Goal: Task Accomplishment & Management: Use online tool/utility

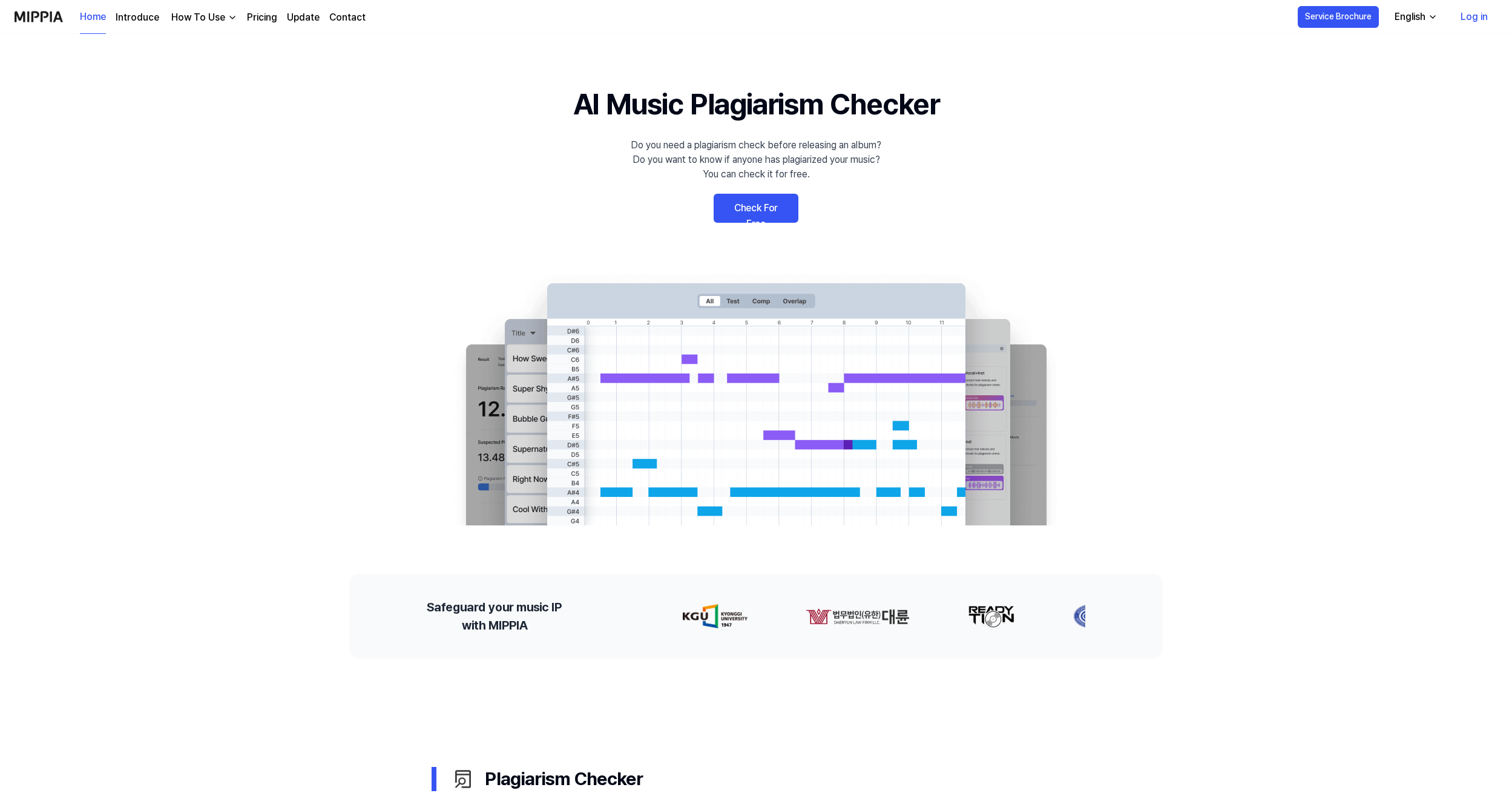
click at [764, 217] on link "Check For Free" at bounding box center [756, 208] width 85 height 29
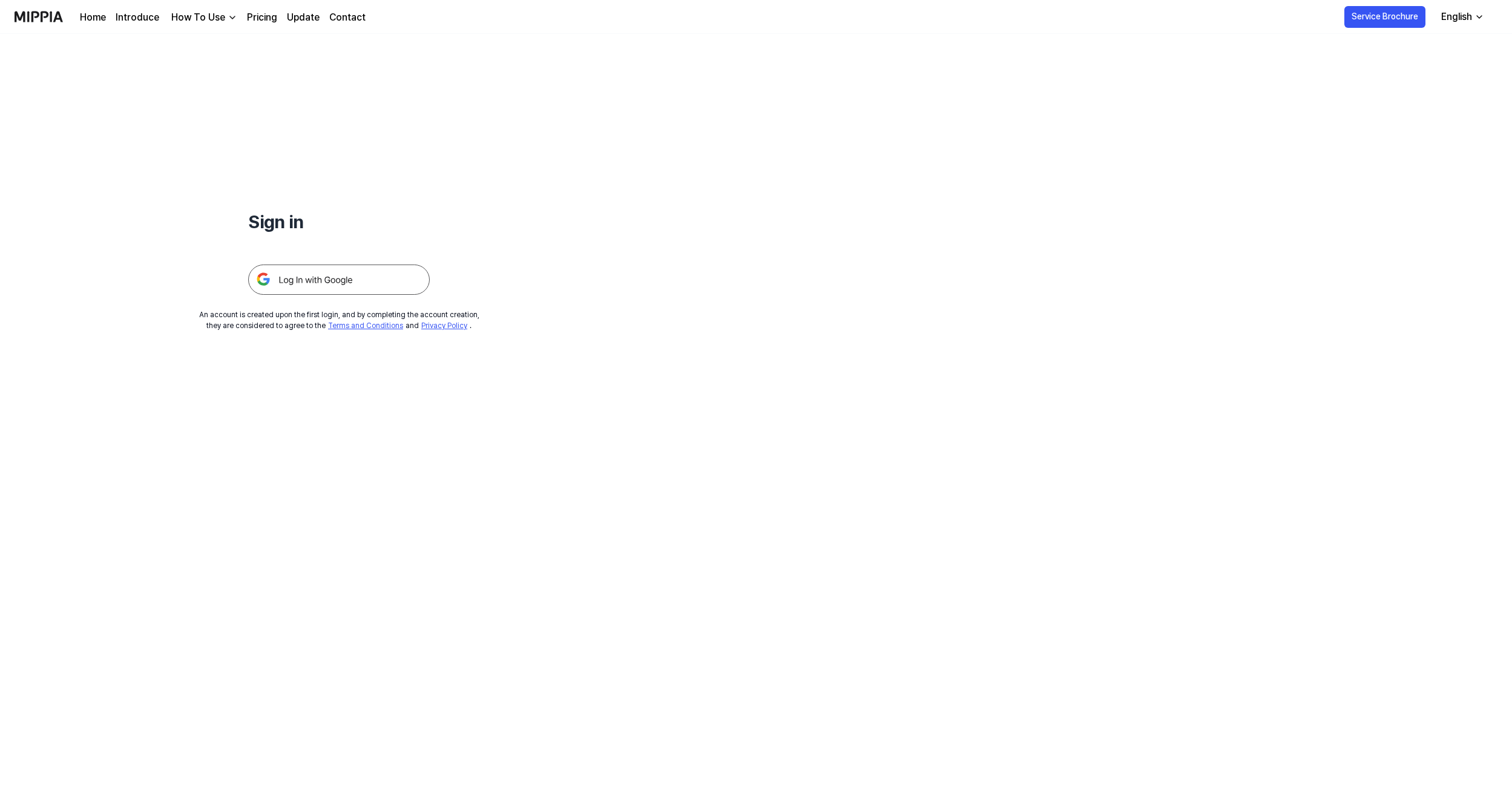
click at [387, 276] on img at bounding box center [339, 279] width 182 height 30
click at [1479, 15] on icon "button" at bounding box center [1479, 17] width 10 height 10
click at [1004, 151] on div "Sign in An account is created upon the first login, and by completing the accou…" at bounding box center [756, 415] width 1512 height 762
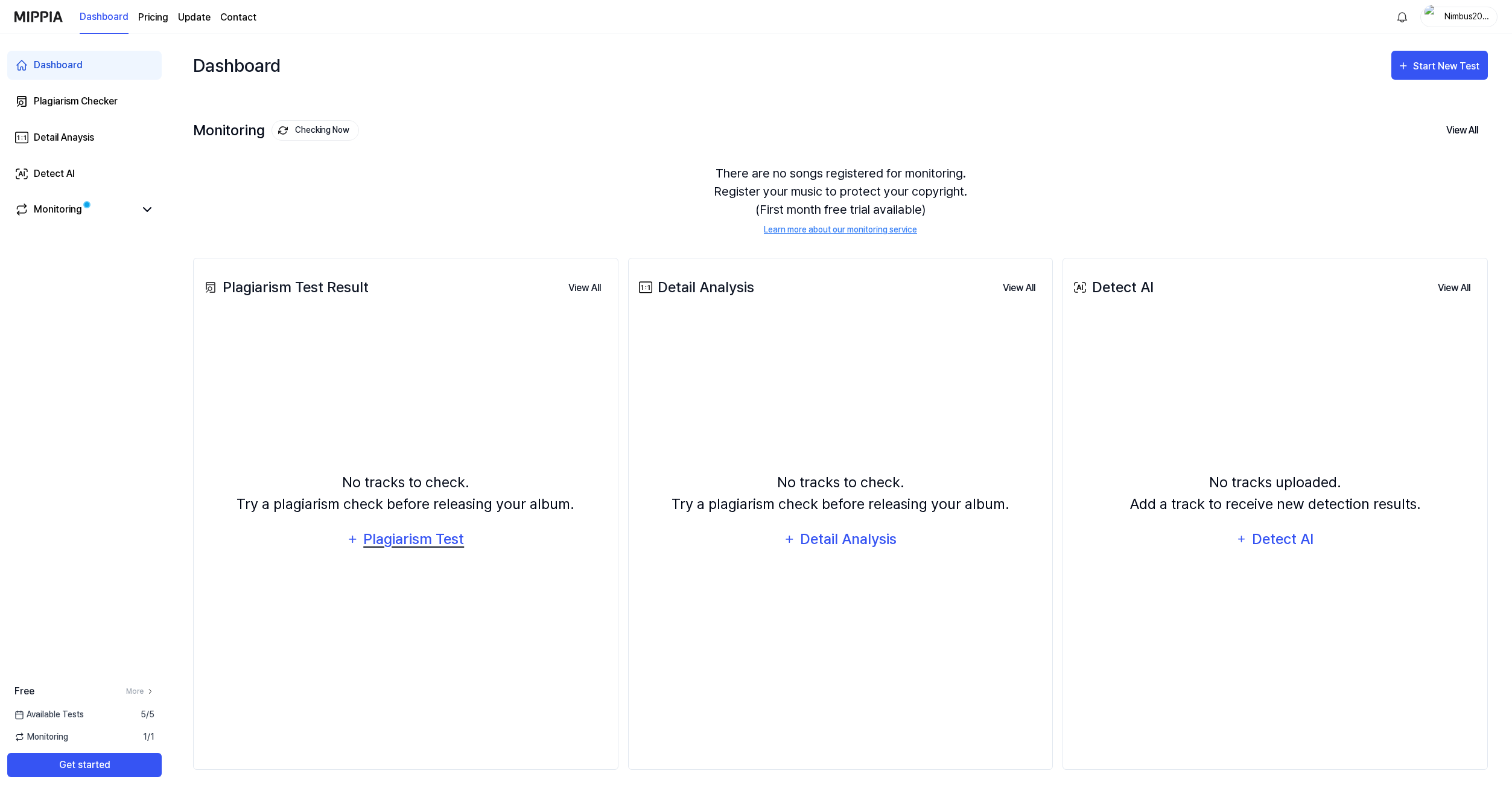
click at [395, 540] on div "Plagiarism Test" at bounding box center [414, 539] width 102 height 23
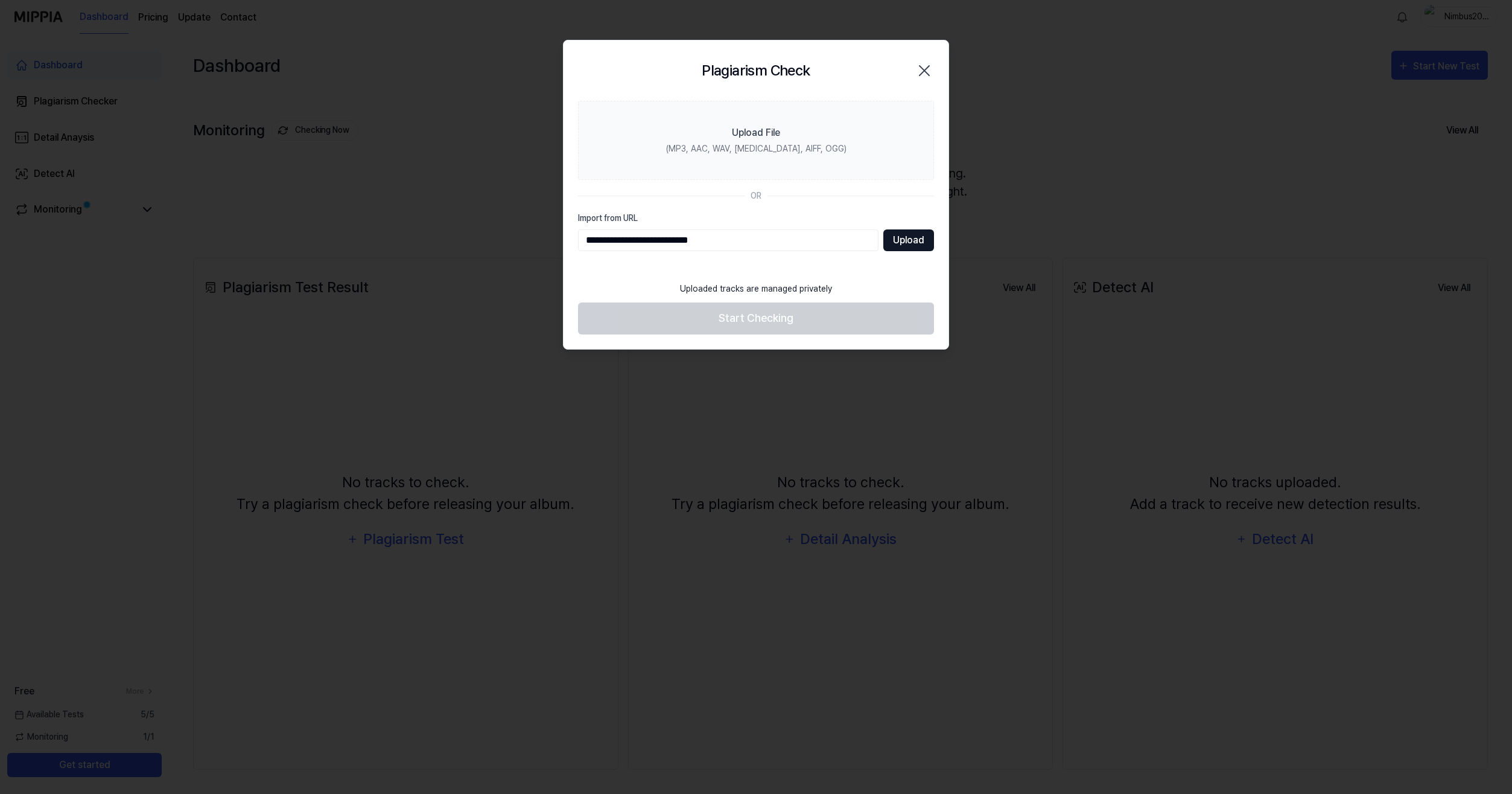
type input "**********"
click at [909, 242] on button "Upload" at bounding box center [909, 240] width 50 height 22
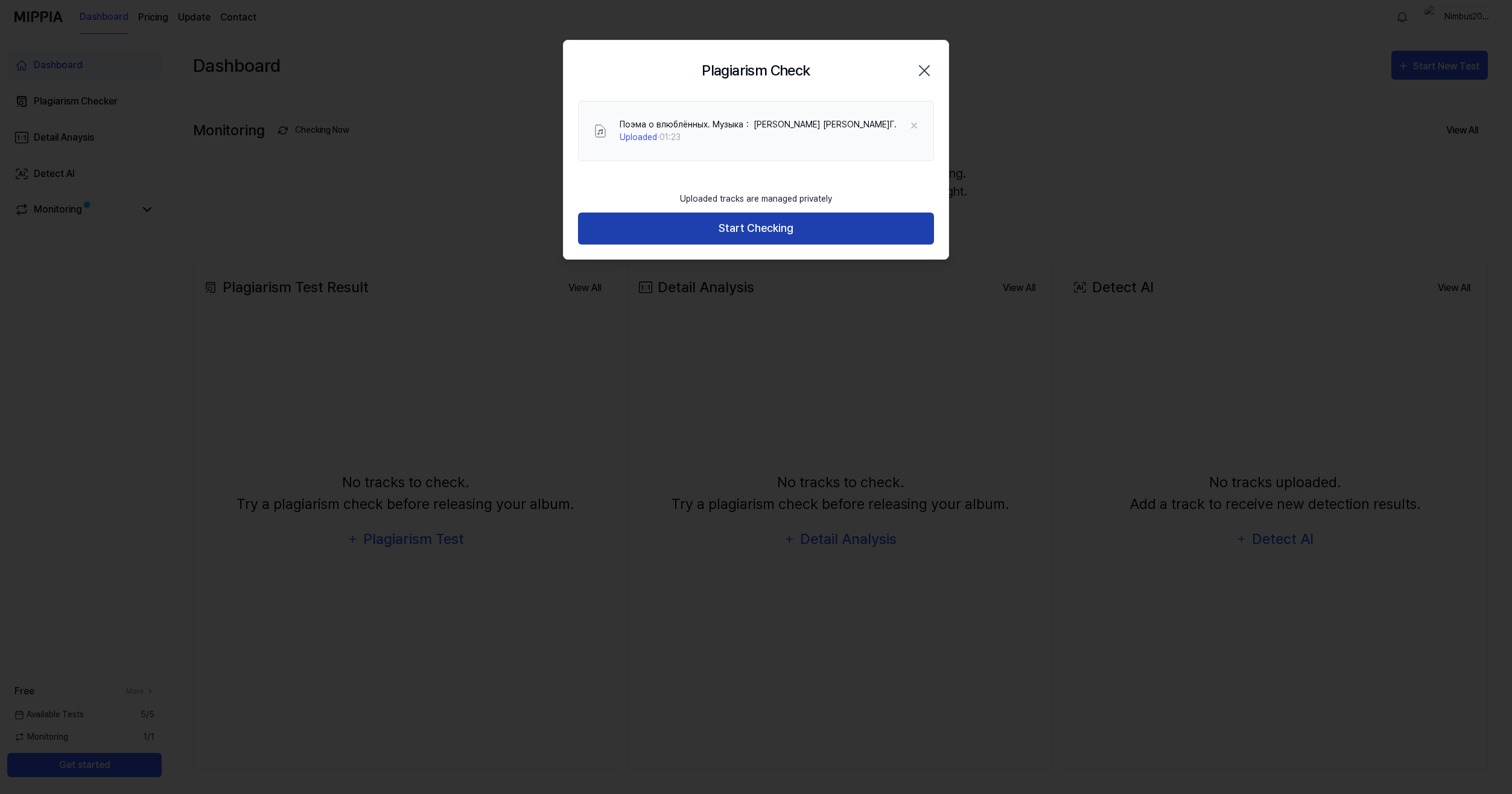
click at [769, 233] on button "Start Checking" at bounding box center [756, 228] width 356 height 32
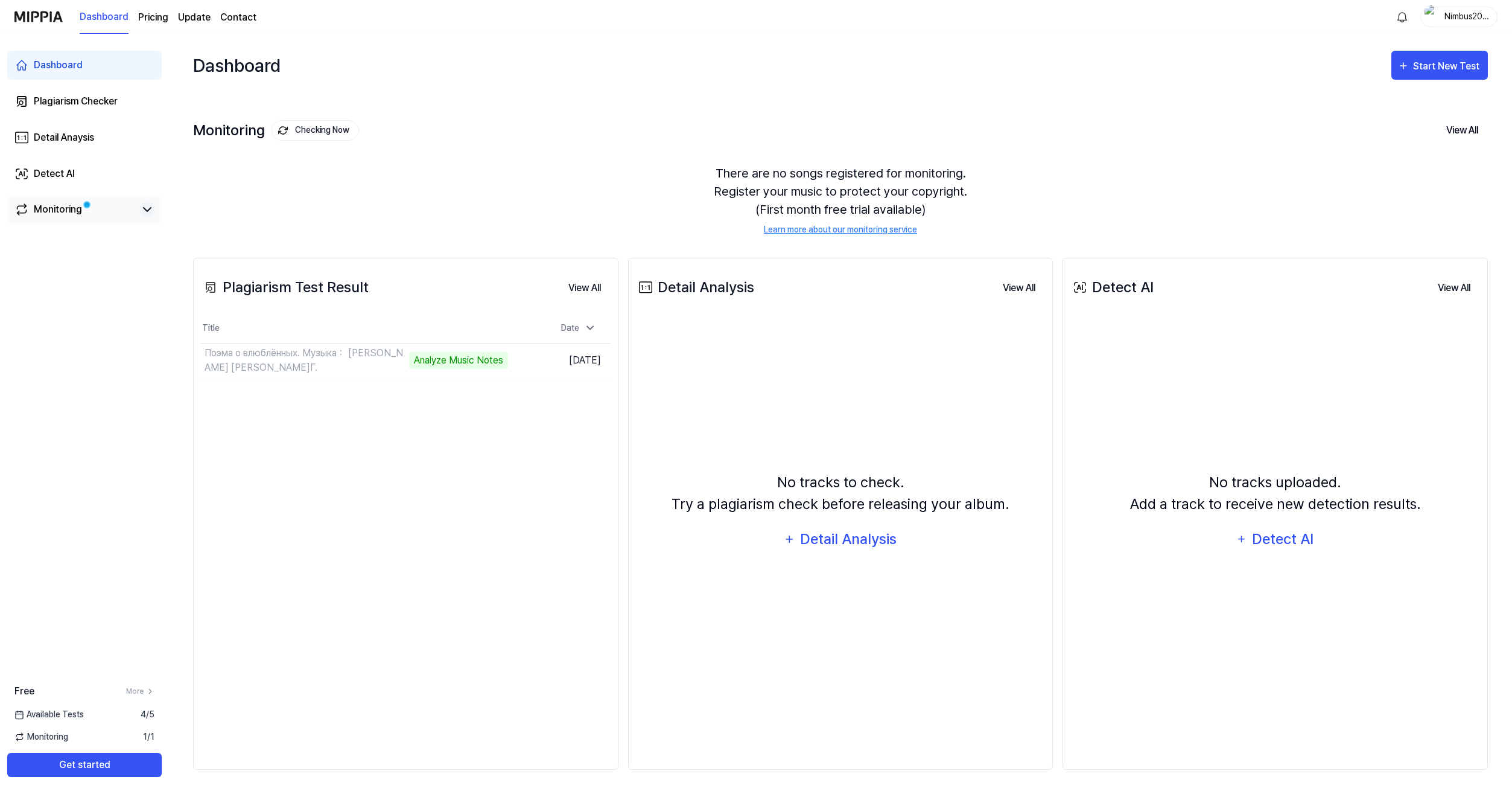
click at [142, 207] on icon at bounding box center [147, 210] width 15 height 15
click at [146, 207] on icon at bounding box center [147, 209] width 7 height 3
click at [145, 210] on icon at bounding box center [147, 210] width 15 height 15
click at [145, 210] on icon at bounding box center [147, 209] width 7 height 3
click at [488, 361] on button "Go to Results" at bounding box center [475, 360] width 64 height 20
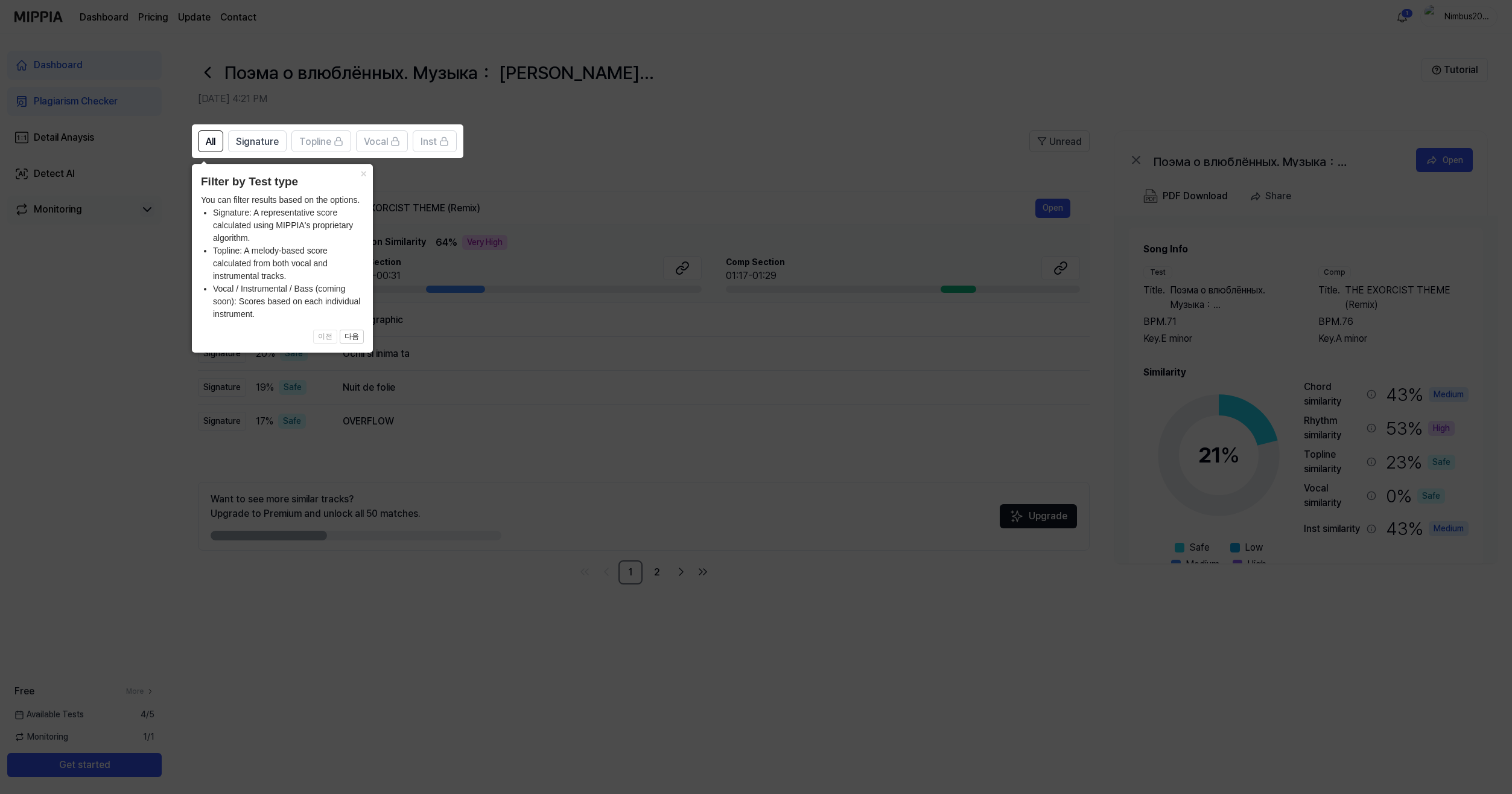
click at [706, 107] on icon at bounding box center [756, 397] width 1512 height 794
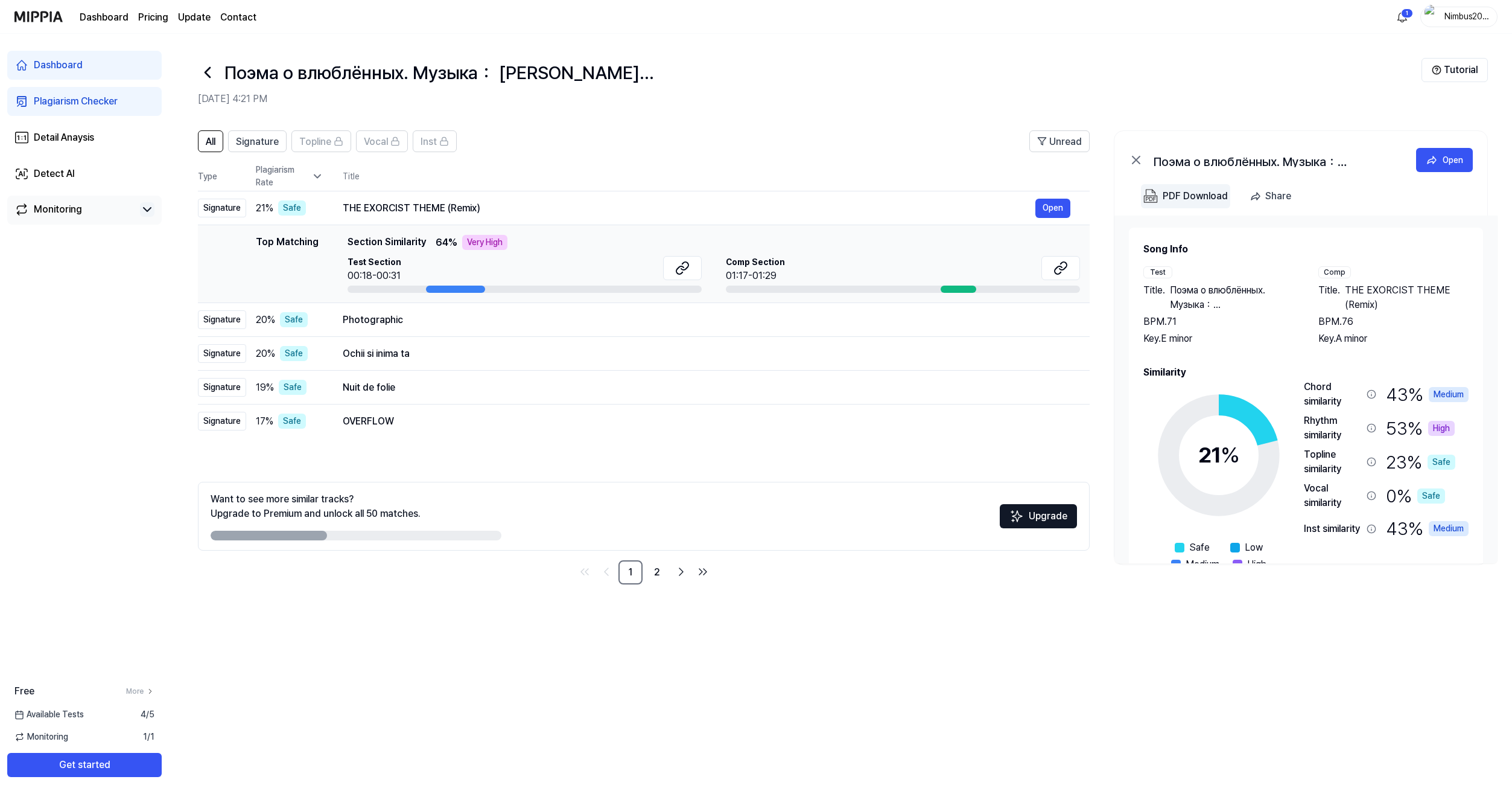
click at [1199, 200] on div "PDF Download" at bounding box center [1196, 196] width 65 height 15
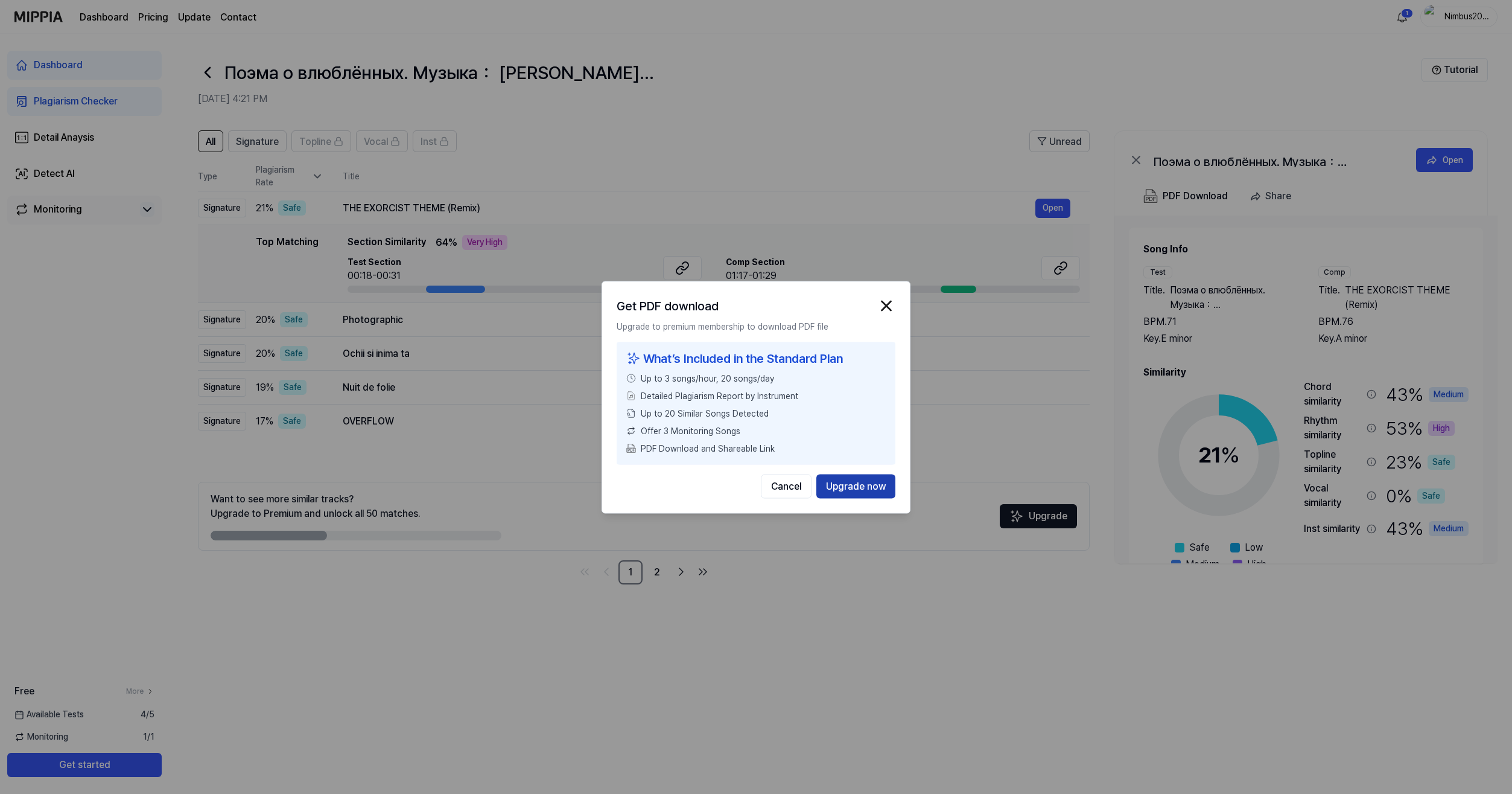
click at [840, 488] on button "Upgrade now" at bounding box center [856, 486] width 79 height 24
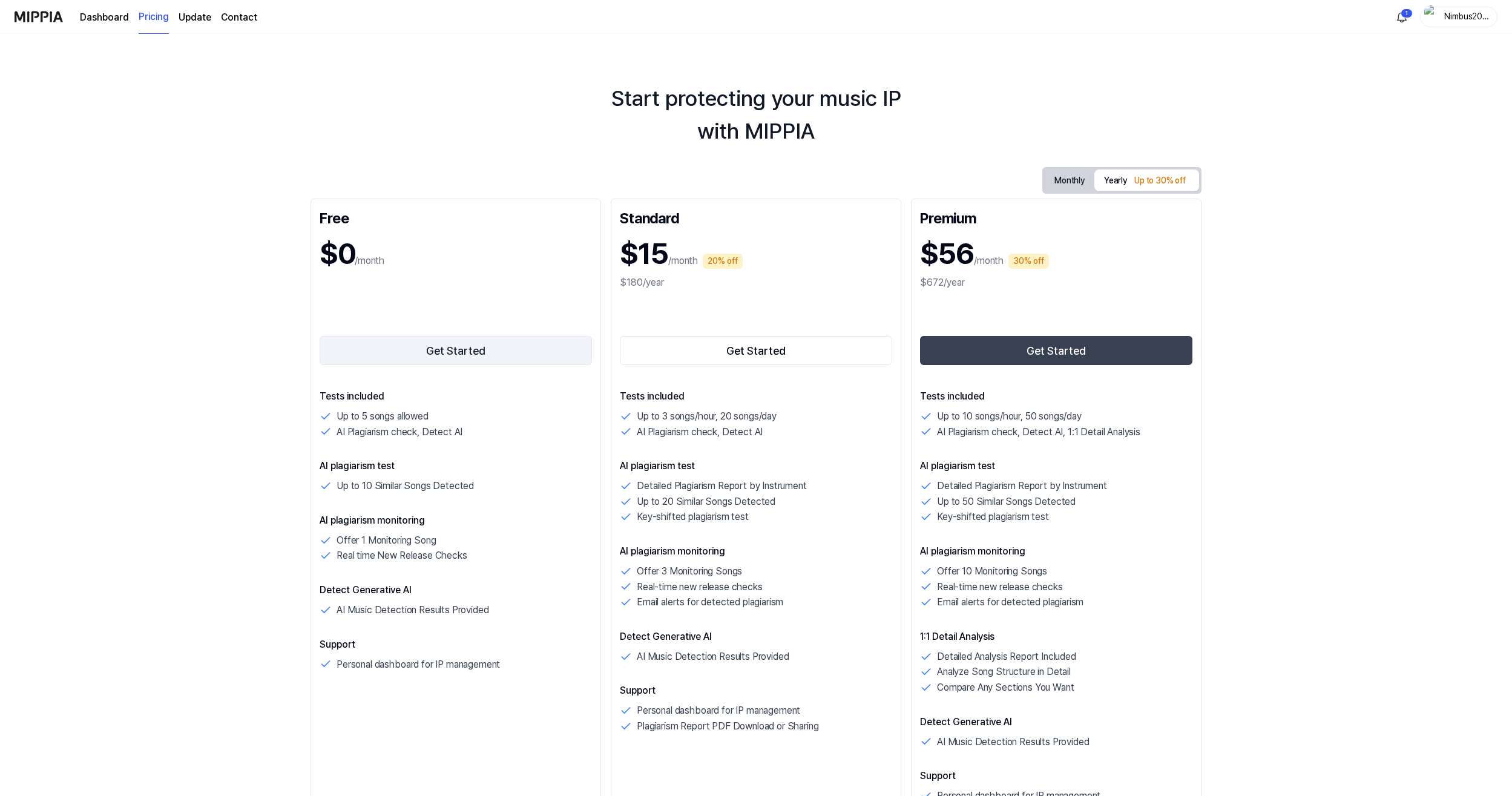
click at [459, 351] on button "Get Started" at bounding box center [456, 351] width 273 height 29
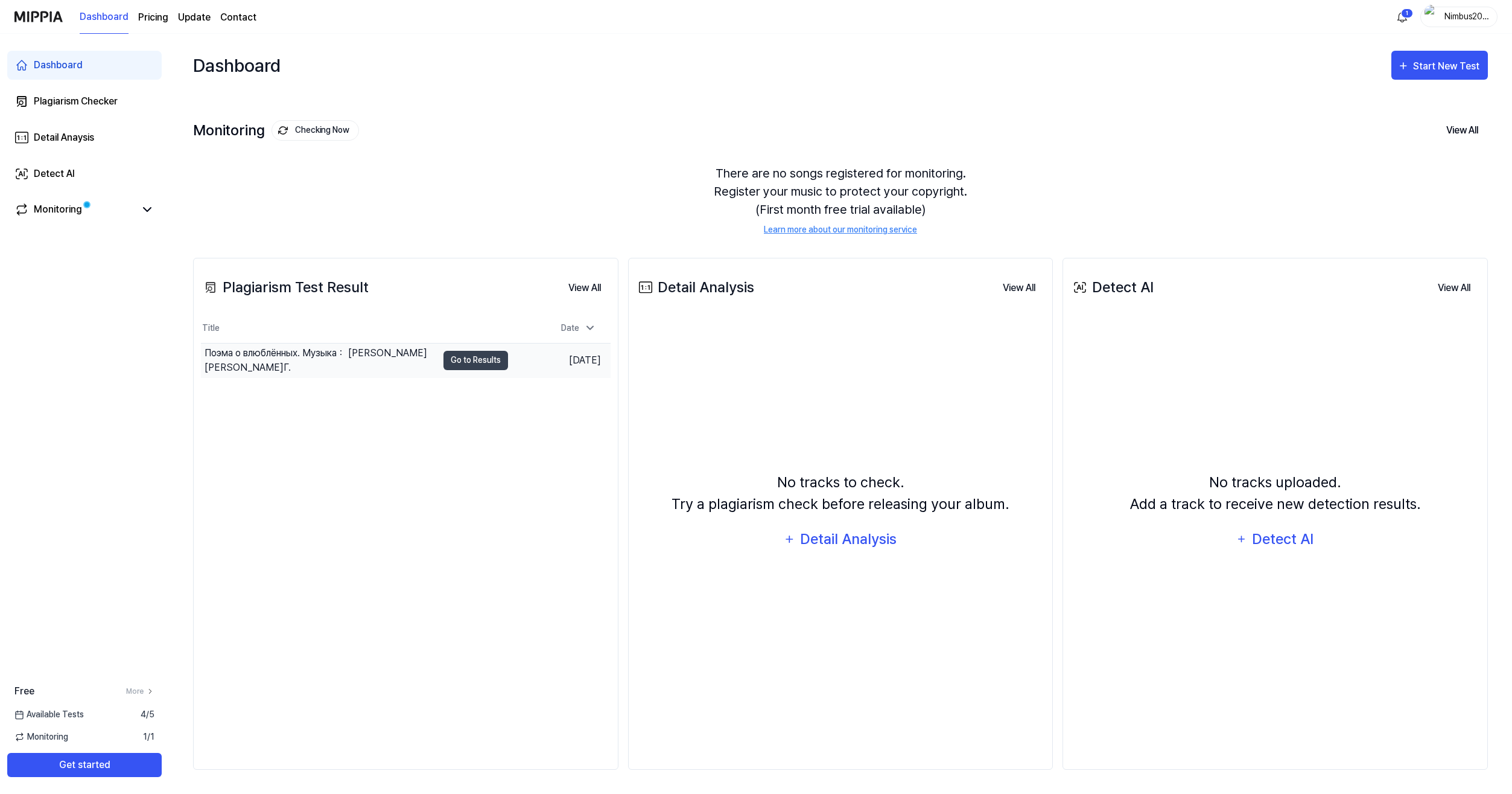
click at [322, 360] on div "Поэма о влюблённых. Музыка： Лузгин В.Г." at bounding box center [321, 360] width 233 height 29
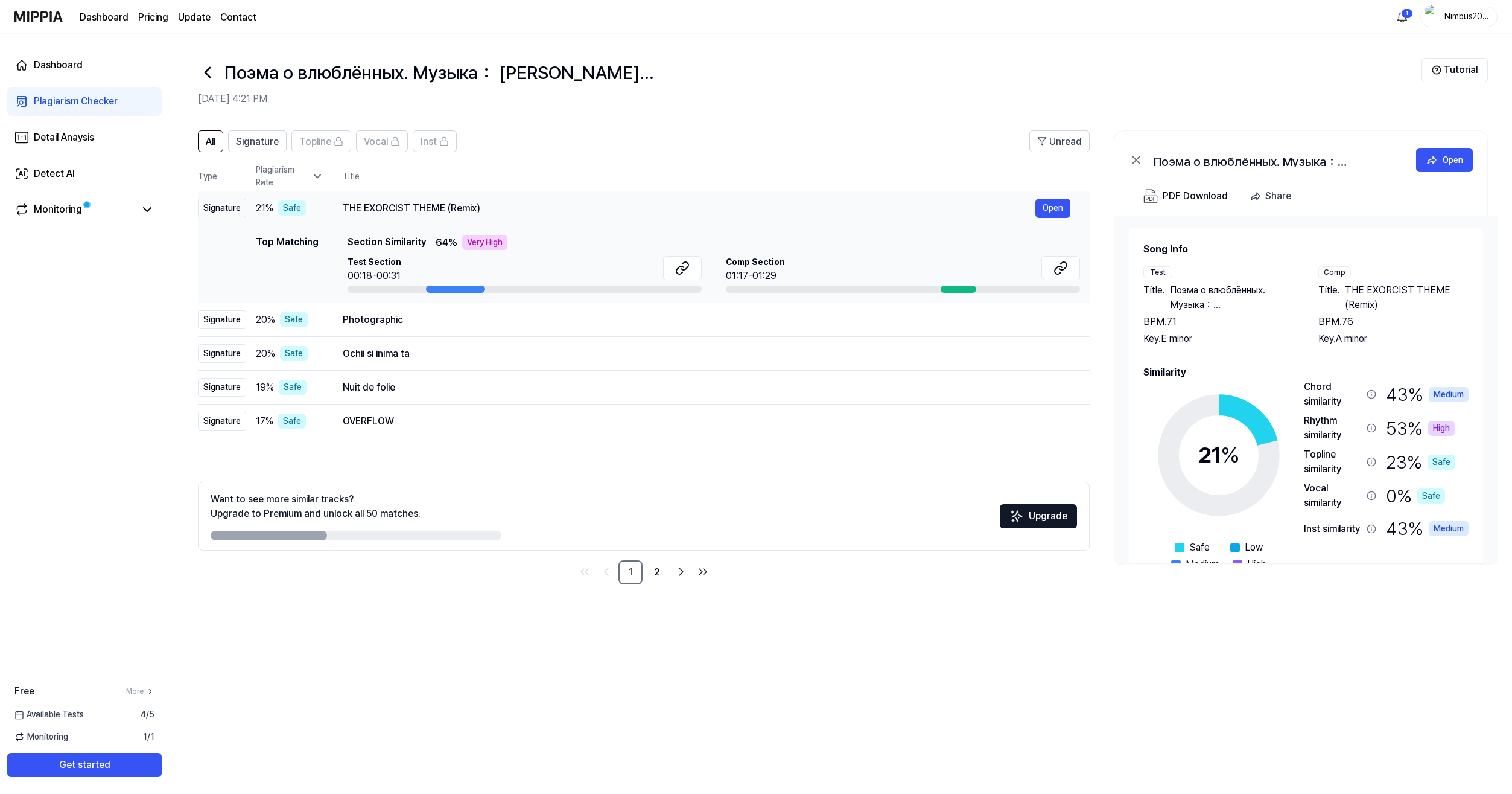
drag, startPoint x: 343, startPoint y: 205, endPoint x: 429, endPoint y: 206, distance: 86.0
click at [429, 206] on div "THE EXORCIST THEME (Remix)" at bounding box center [689, 208] width 693 height 15
drag, startPoint x: 485, startPoint y: 206, endPoint x: 422, endPoint y: 209, distance: 63.1
click at [422, 209] on div "THE EXORCIST THEME (Remix)" at bounding box center [689, 208] width 693 height 15
click at [1057, 209] on button "Open" at bounding box center [1052, 208] width 35 height 20
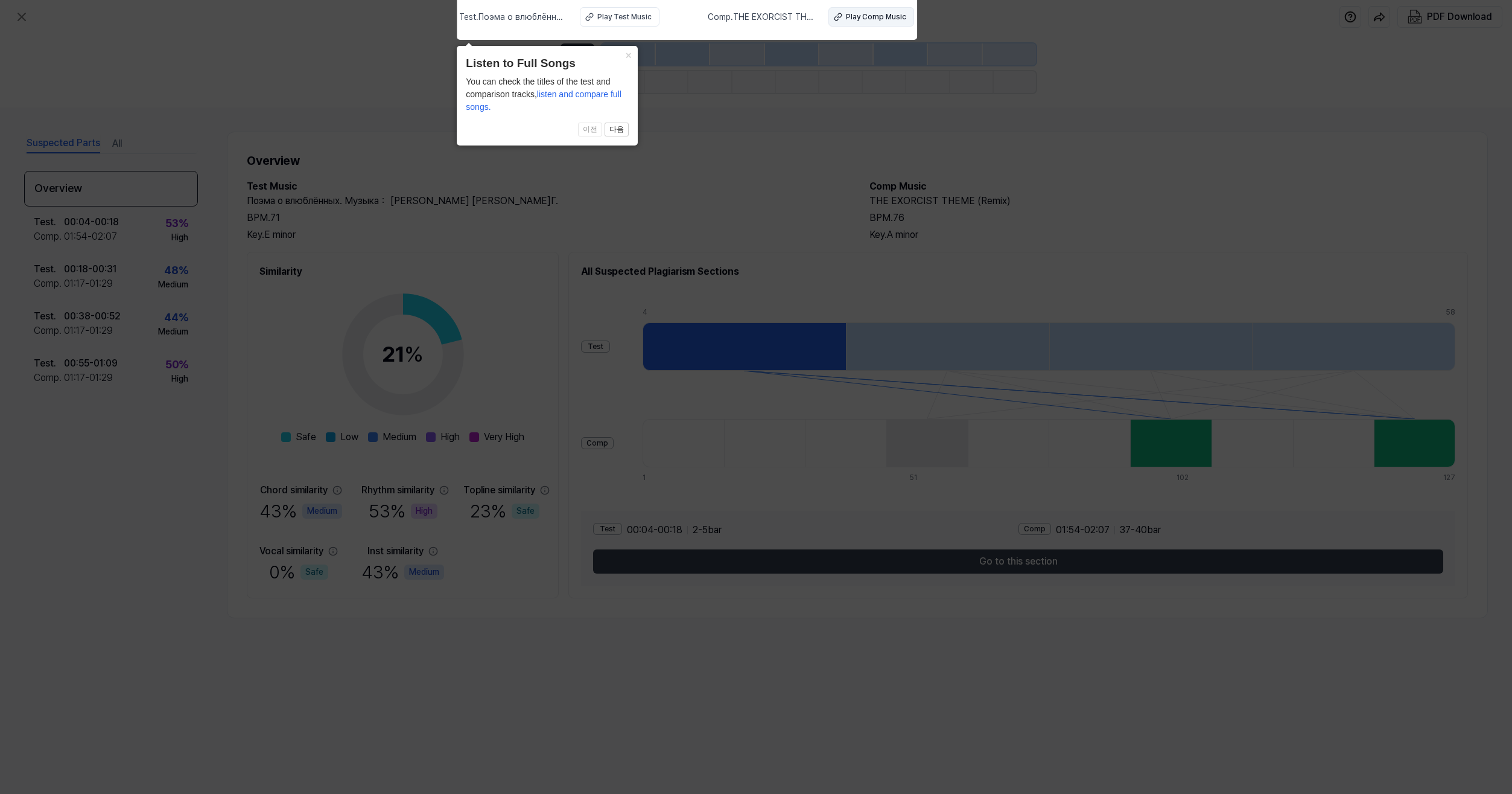
click at [869, 20] on div "Play Comp Music" at bounding box center [876, 16] width 60 height 11
click at [853, 15] on div "Play Comp Music" at bounding box center [876, 16] width 60 height 11
click at [625, 131] on button "다음" at bounding box center [617, 130] width 24 height 15
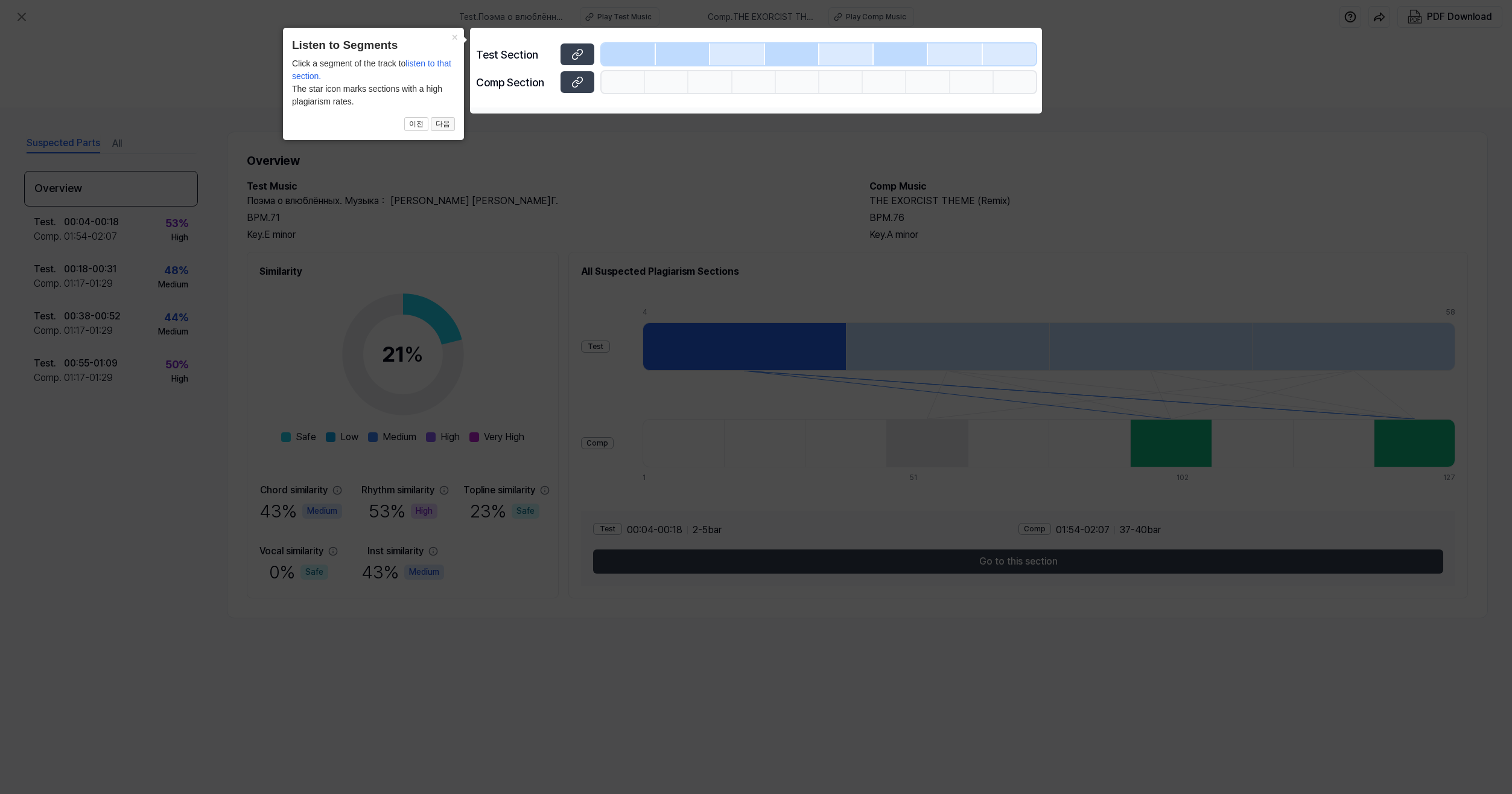
click at [442, 124] on button "다음" at bounding box center [443, 124] width 24 height 15
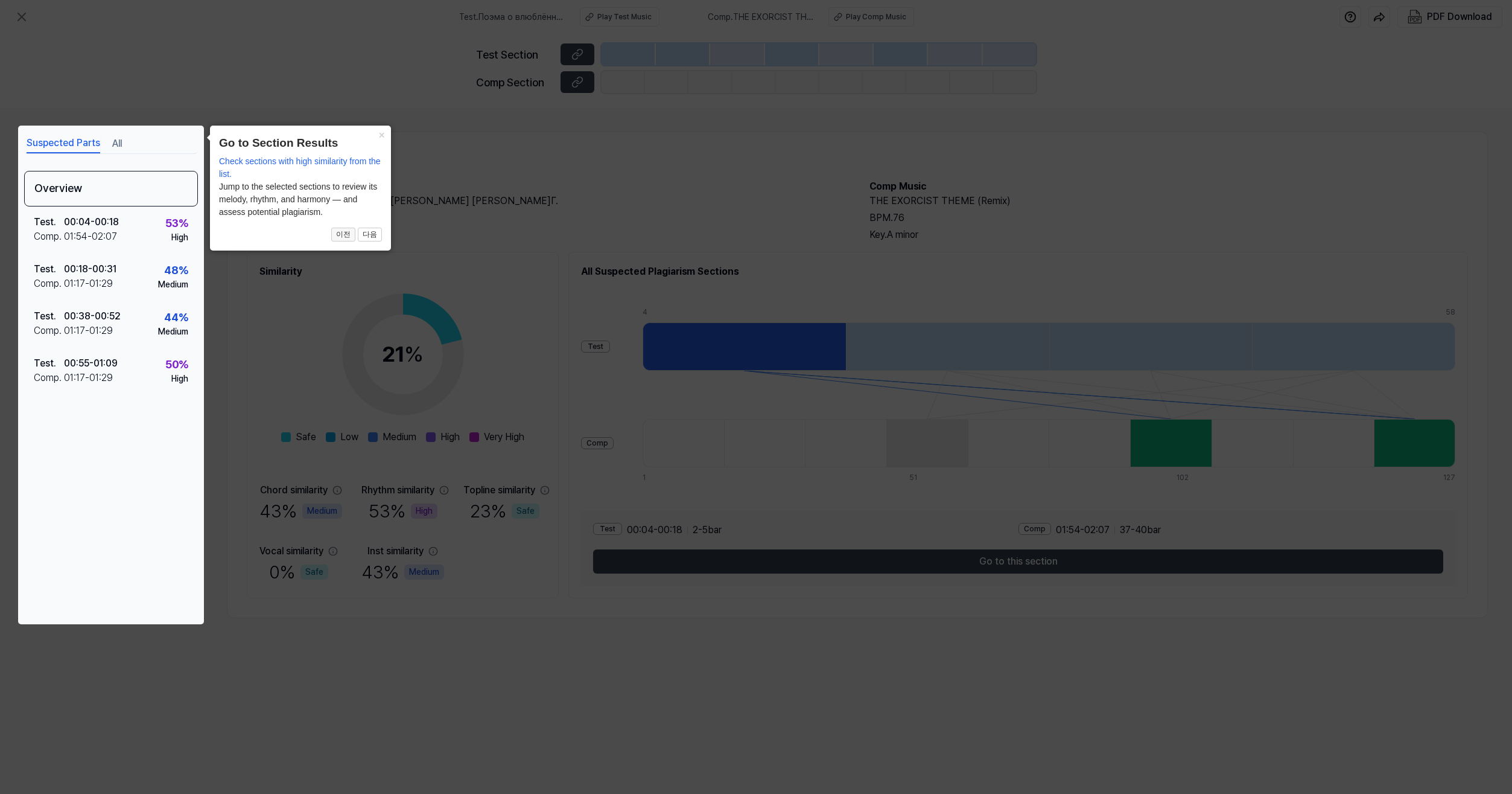
click at [346, 240] on button "이전" at bounding box center [343, 235] width 24 height 15
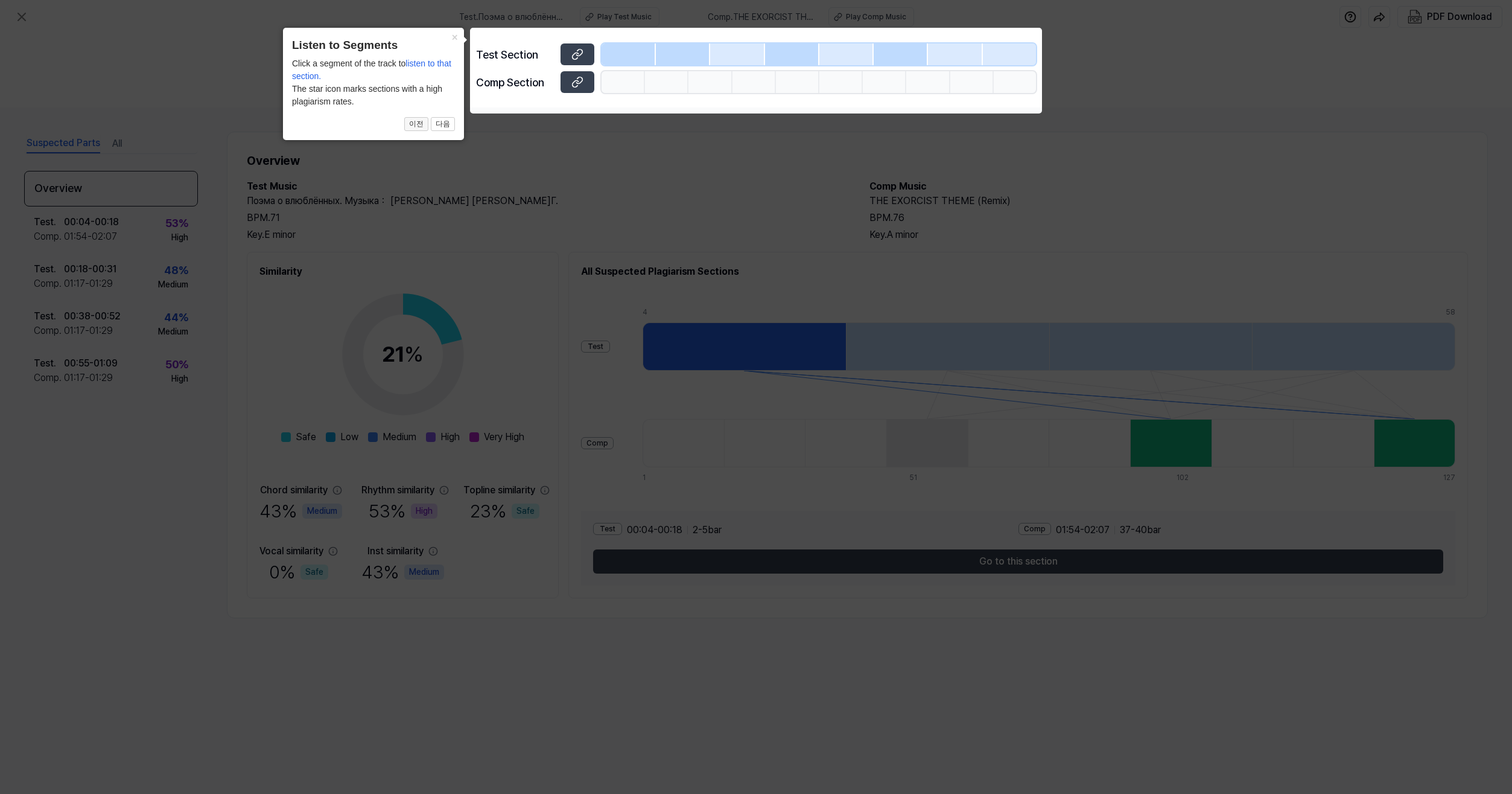
click at [418, 125] on button "이전" at bounding box center [416, 124] width 24 height 15
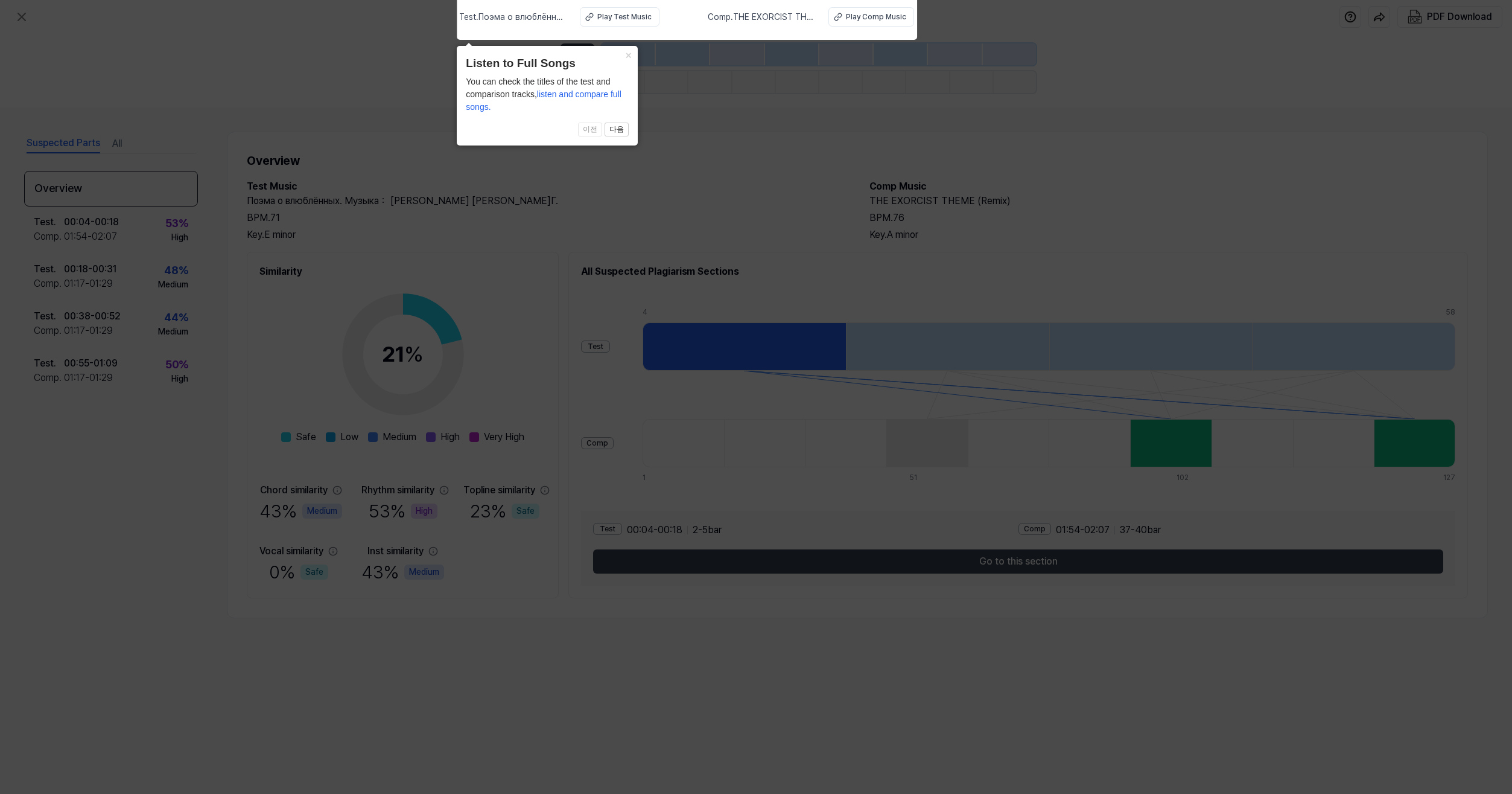
click at [595, 128] on span "이전 다음" at bounding box center [547, 130] width 163 height 15
click at [617, 132] on button "다음" at bounding box center [617, 130] width 24 height 15
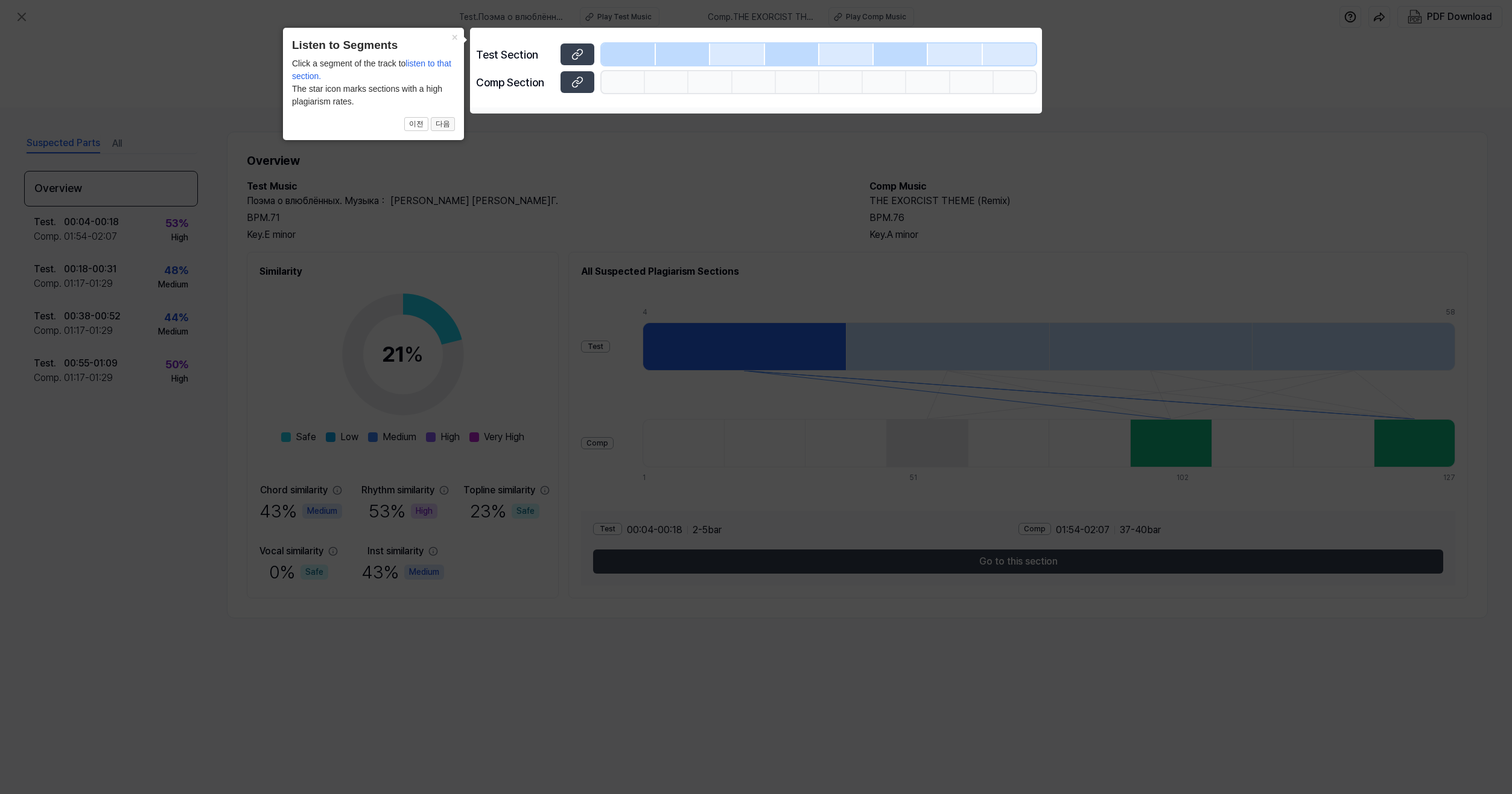
click at [448, 127] on button "다음" at bounding box center [443, 124] width 24 height 15
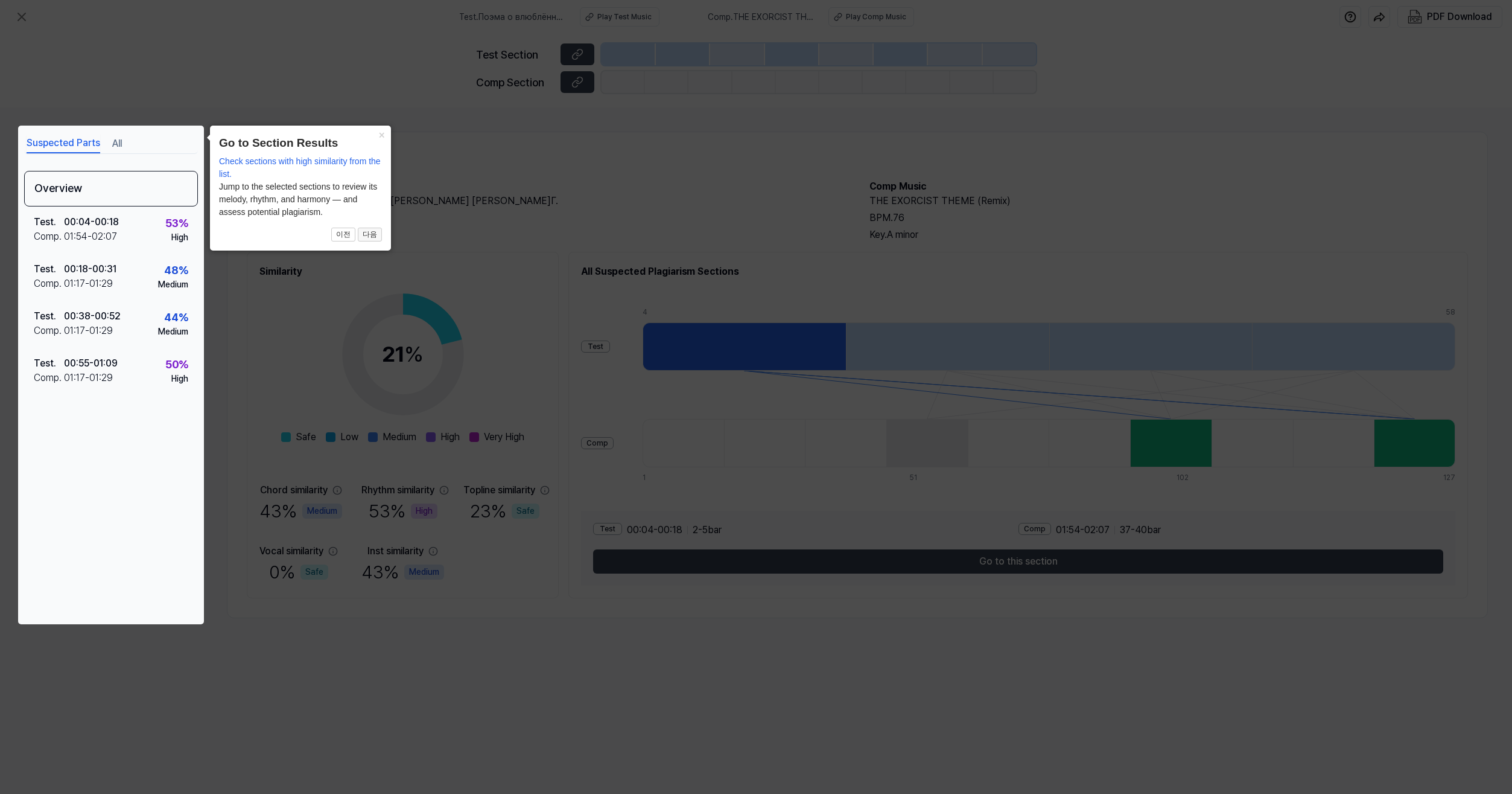
click at [379, 234] on button "다음" at bounding box center [370, 235] width 24 height 15
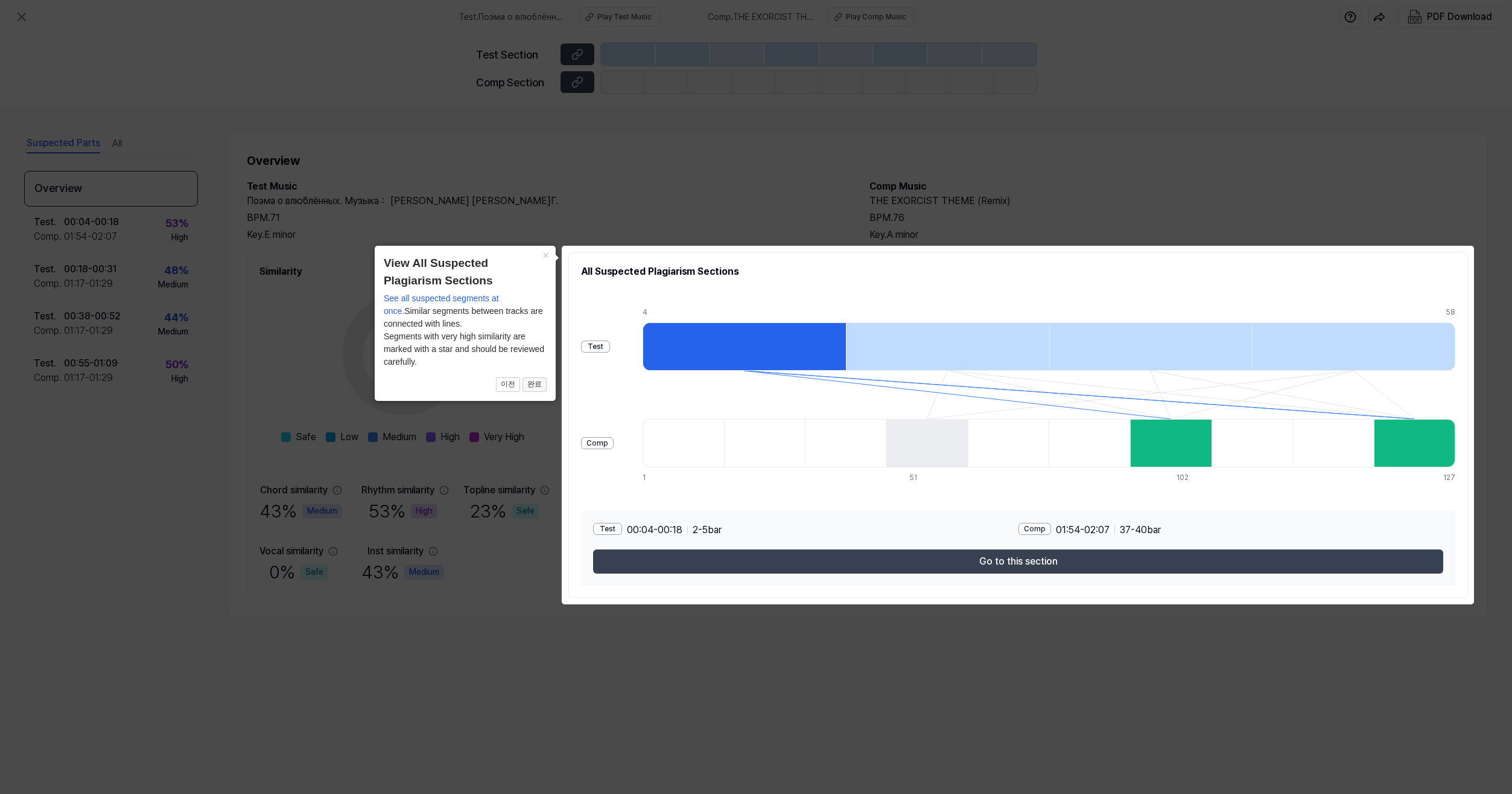
click at [538, 385] on button "완료" at bounding box center [535, 385] width 24 height 15
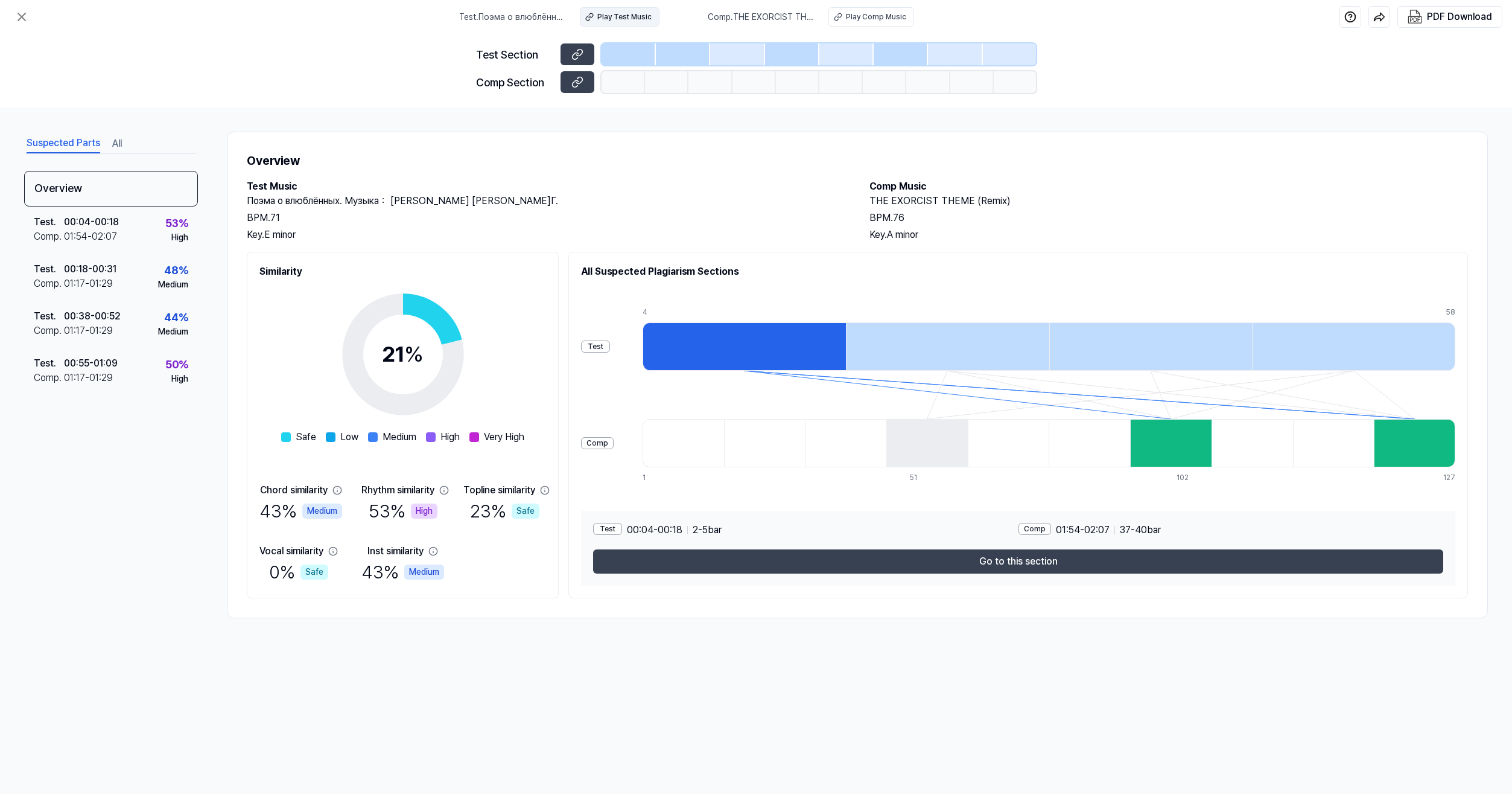
click at [635, 18] on div "Play Test Music" at bounding box center [625, 16] width 54 height 11
click at [172, 231] on div "High" at bounding box center [180, 238] width 17 height 13
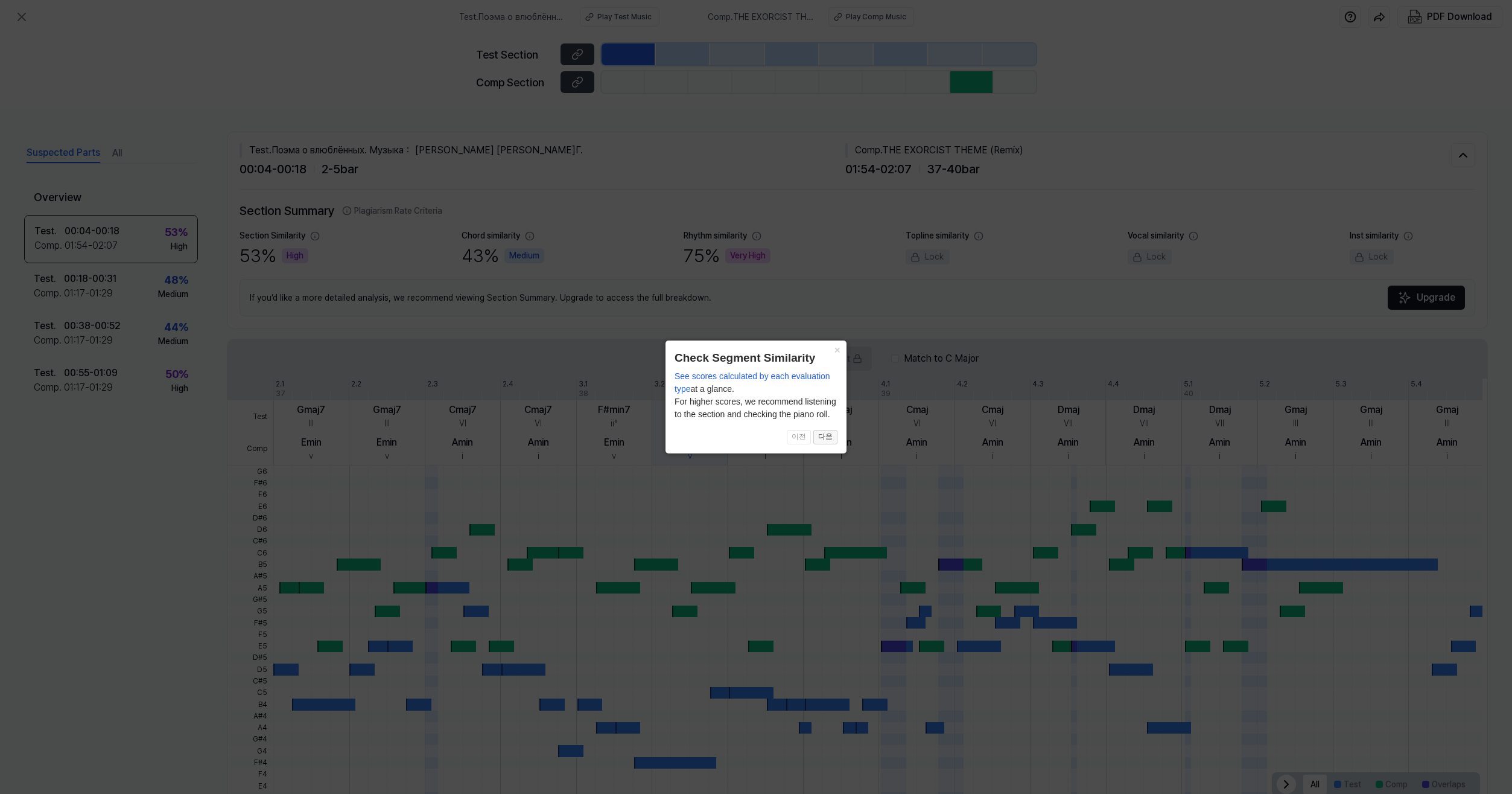
click at [834, 443] on button "다음" at bounding box center [826, 437] width 24 height 15
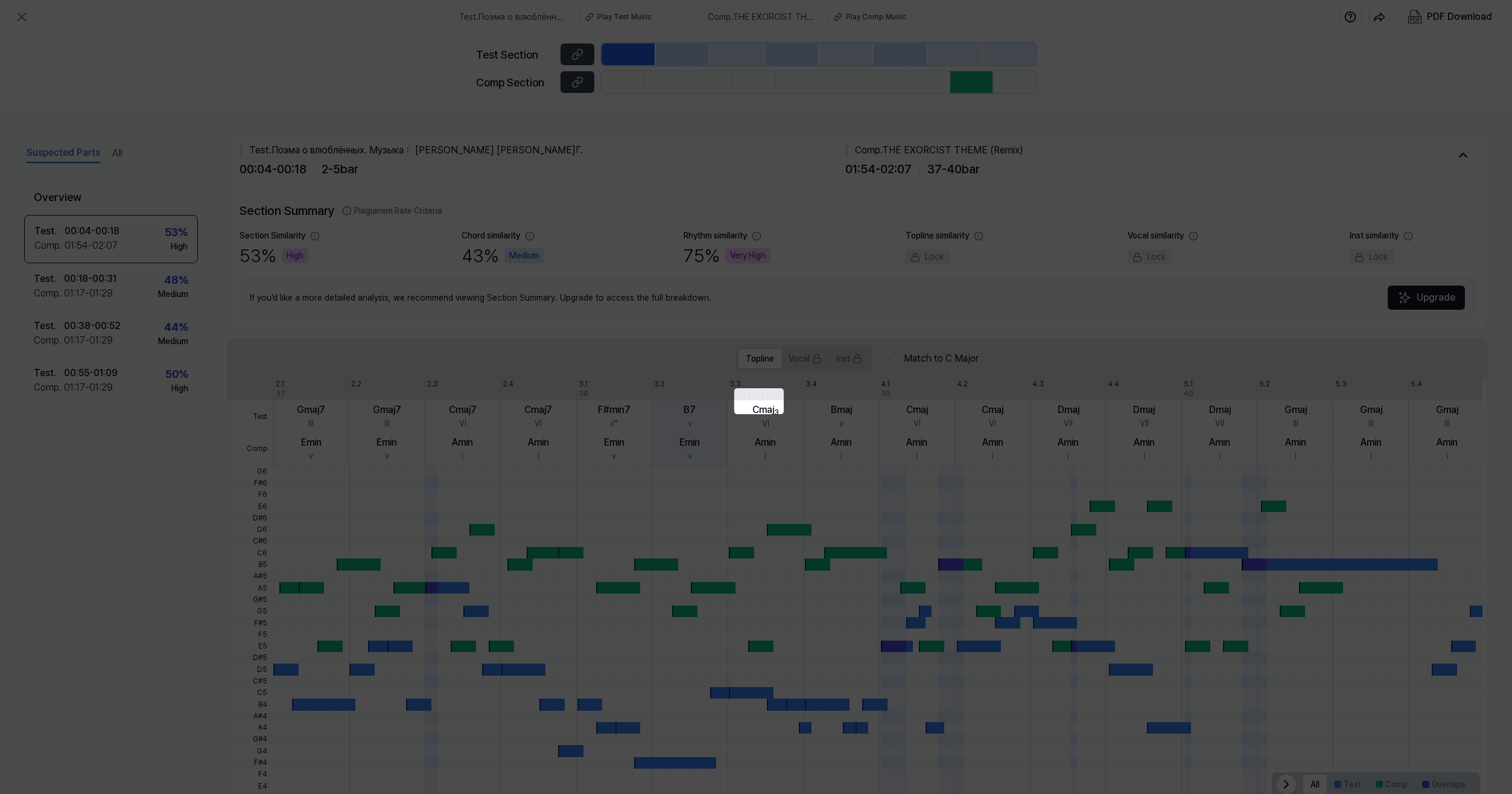
scroll to position [34, 0]
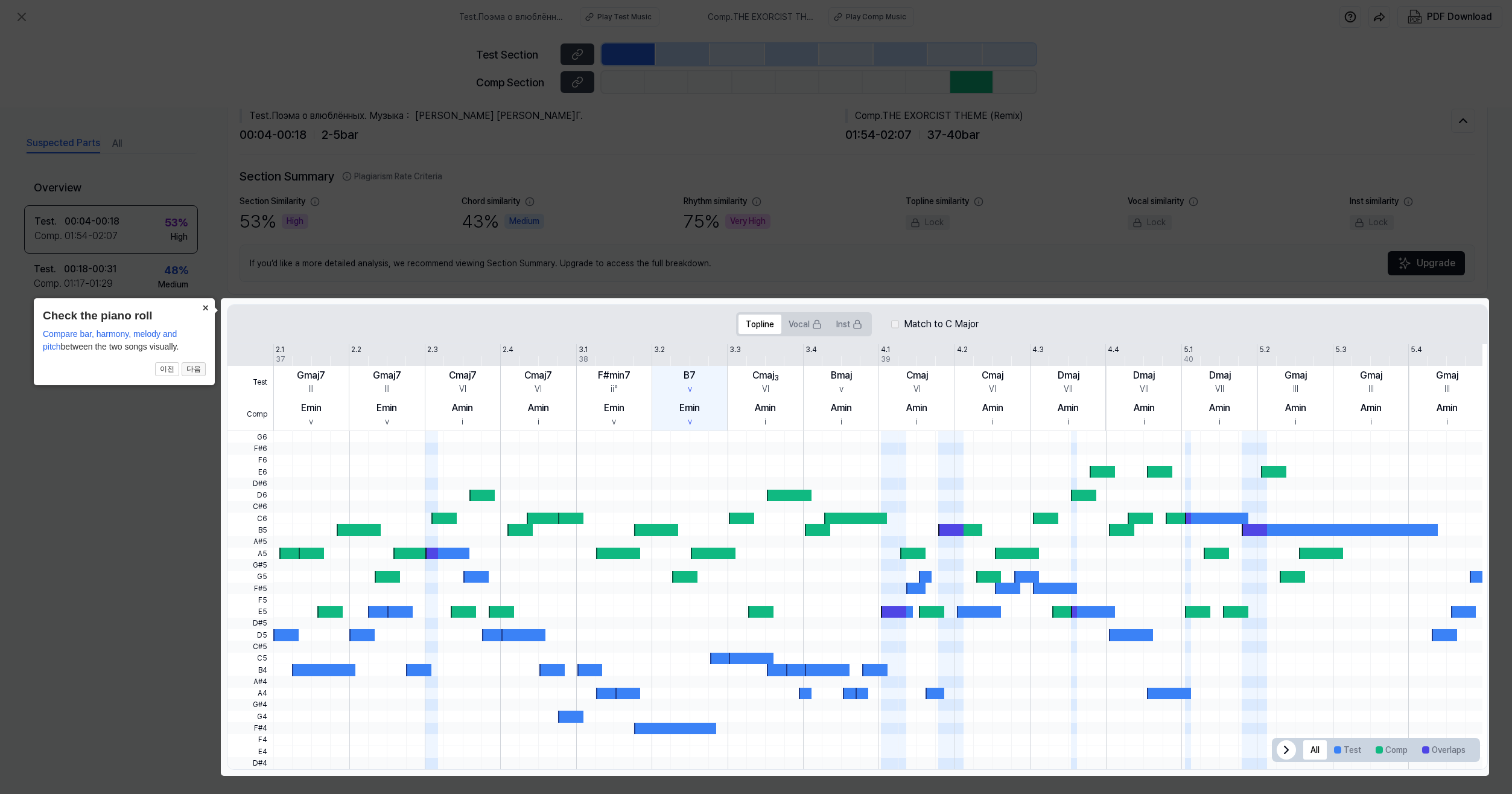
click at [200, 372] on button "다음" at bounding box center [194, 369] width 24 height 15
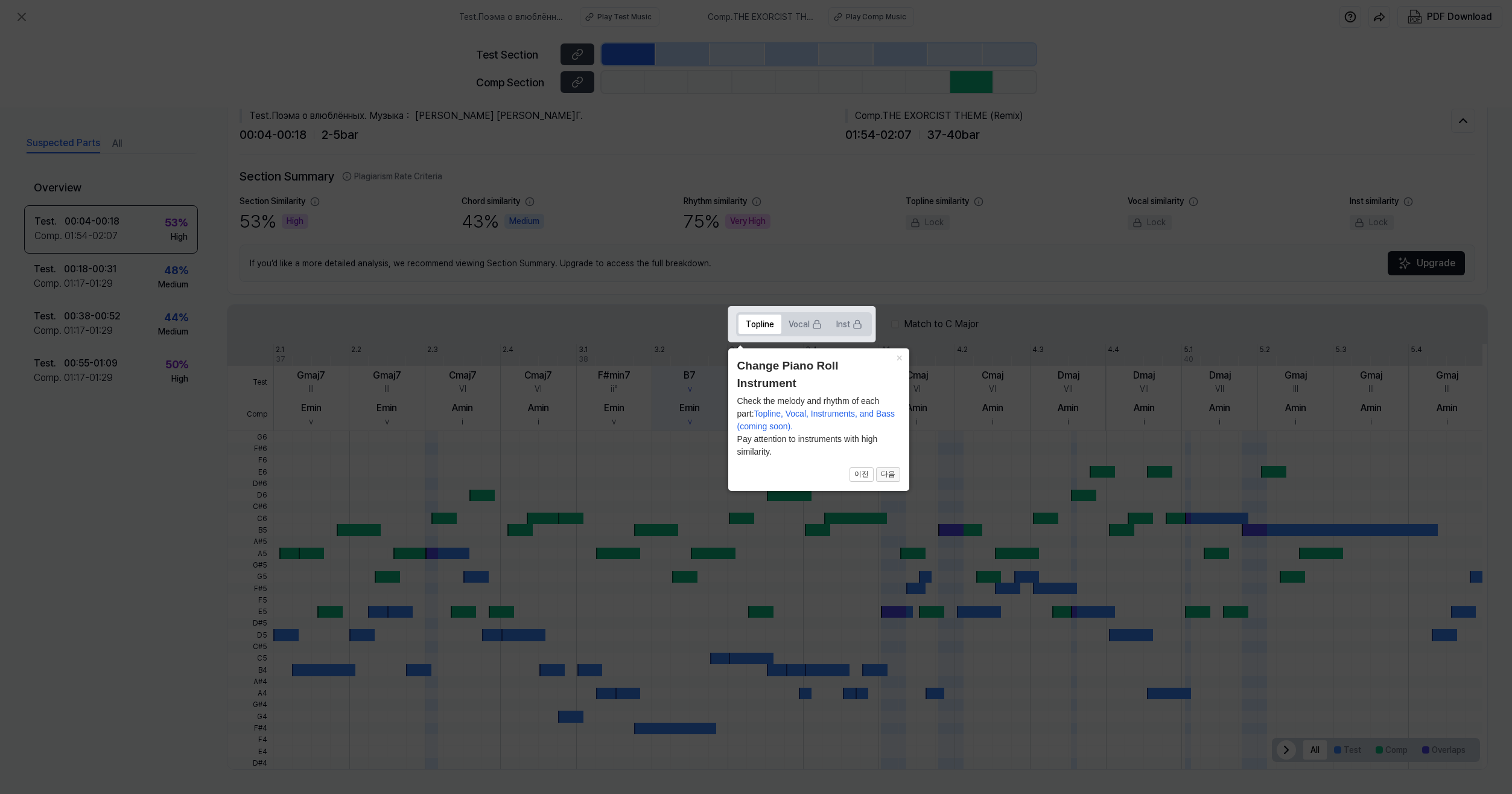
click at [891, 471] on button "다음" at bounding box center [888, 474] width 24 height 15
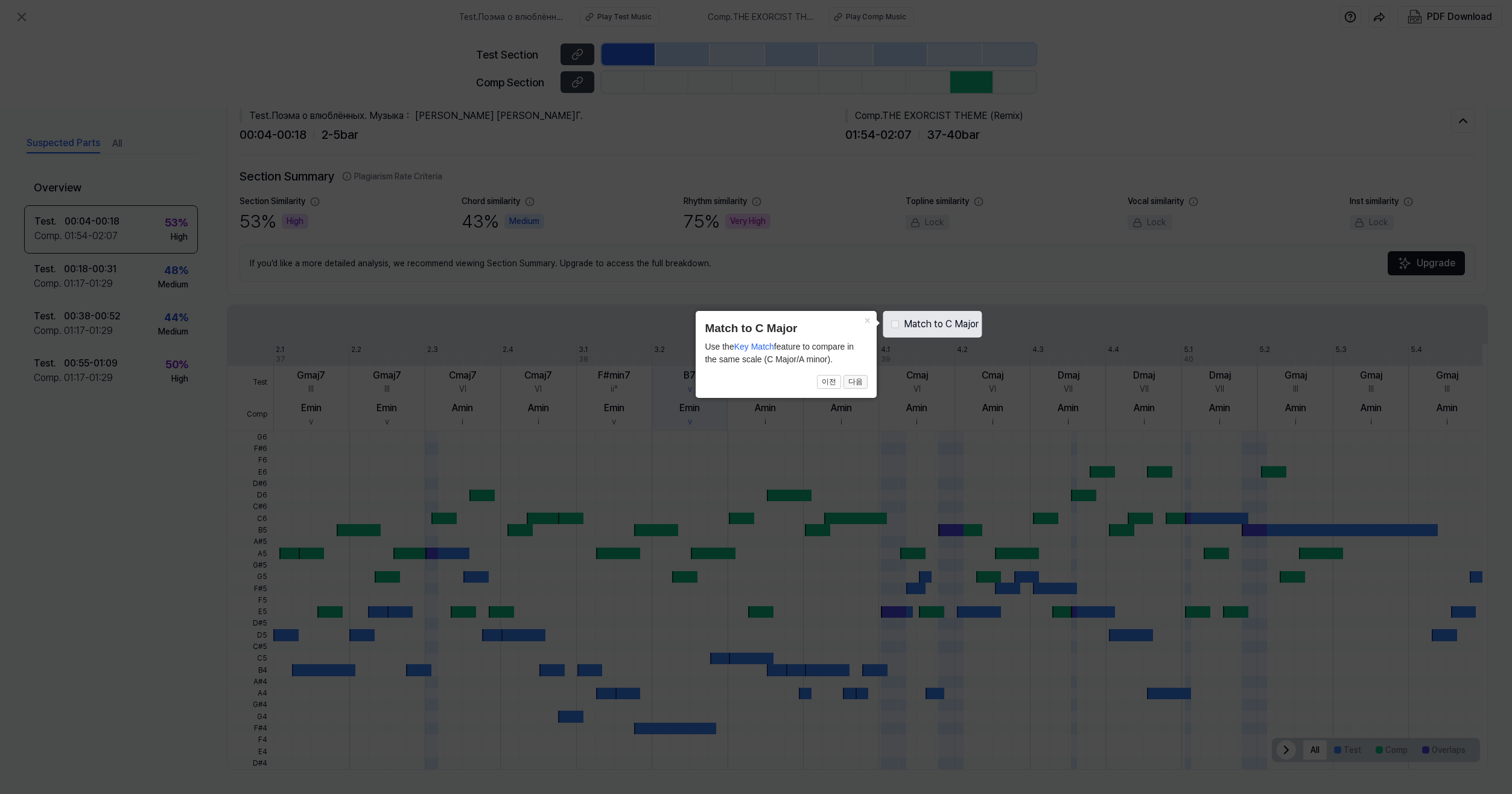
click at [856, 382] on button "다음" at bounding box center [856, 382] width 24 height 15
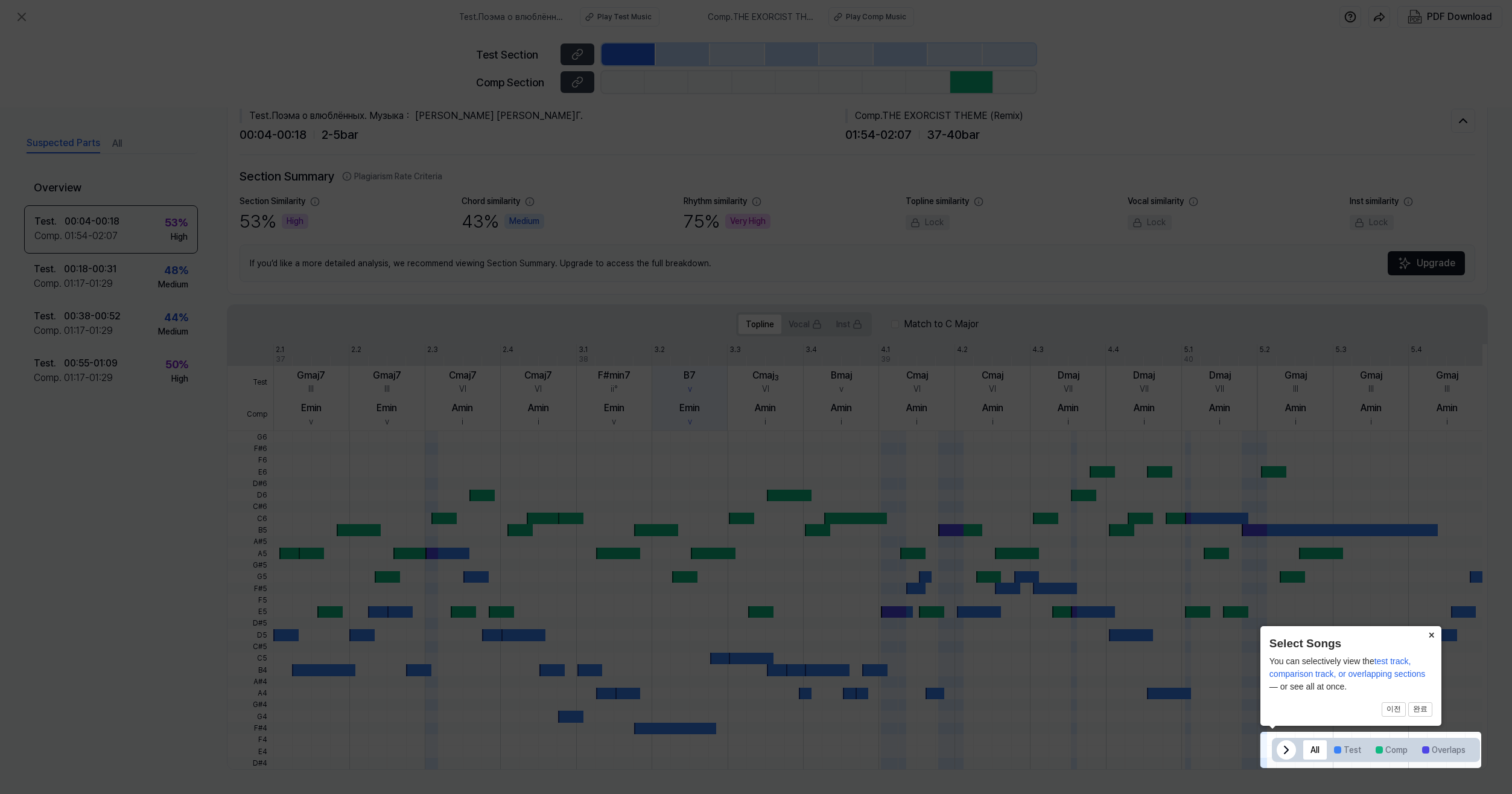
click at [128, 604] on icon at bounding box center [756, 397] width 1512 height 794
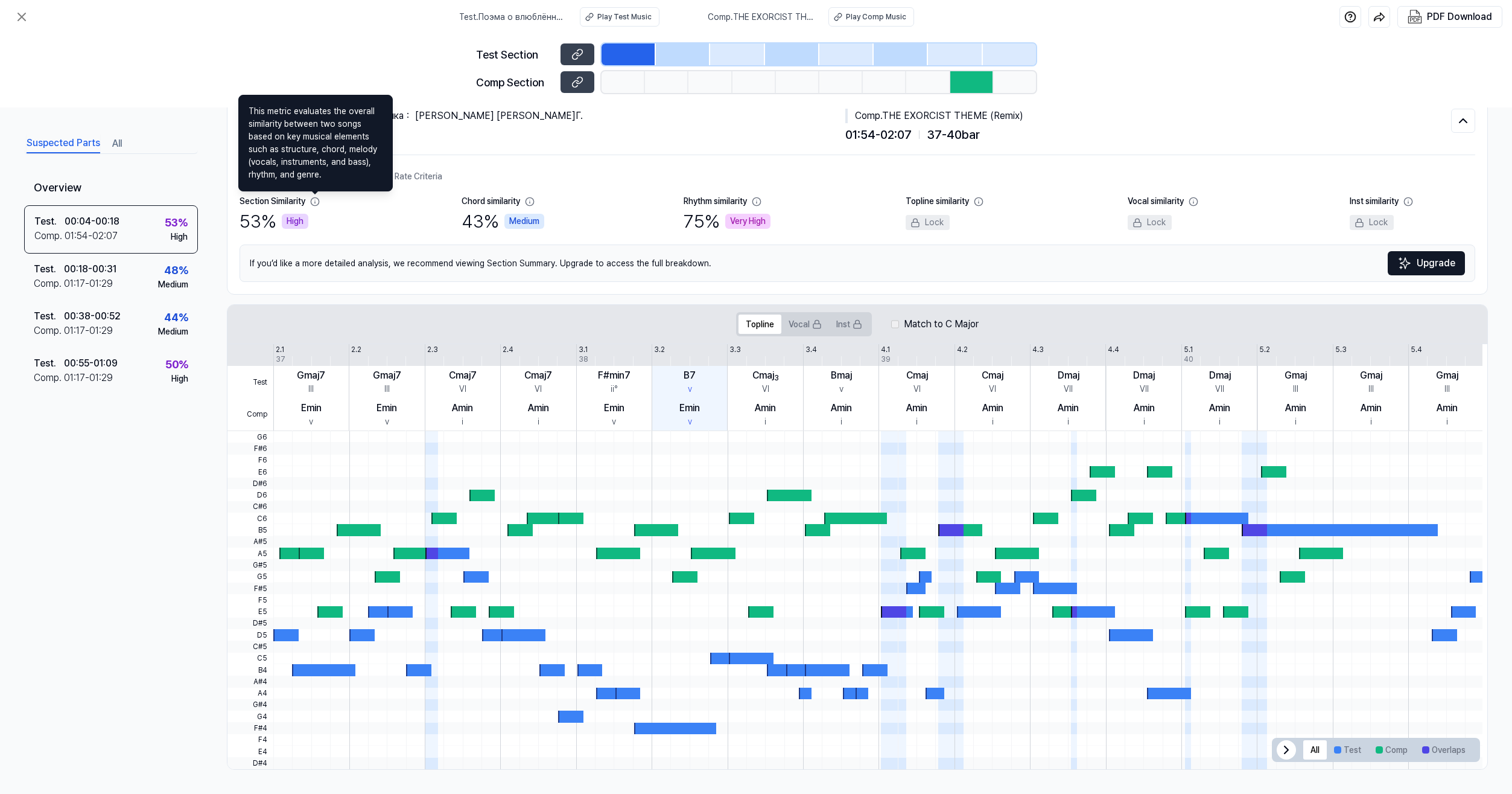
click at [316, 201] on icon at bounding box center [315, 202] width 8 height 8
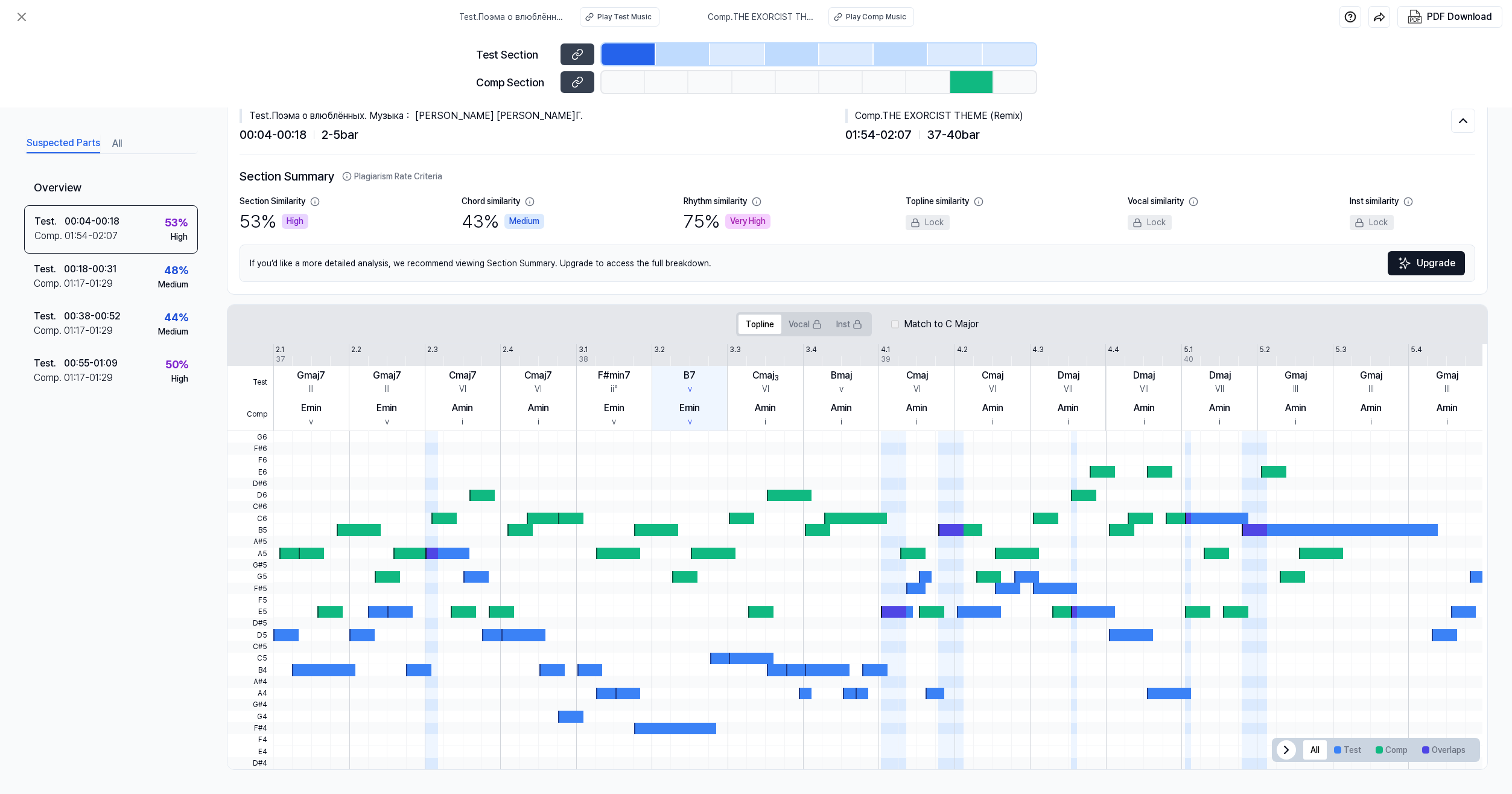
click at [316, 201] on icon at bounding box center [315, 202] width 8 height 8
click at [843, 323] on button "Inst" at bounding box center [849, 325] width 41 height 20
click at [97, 374] on div "01:17 - 01:29" at bounding box center [89, 378] width 49 height 15
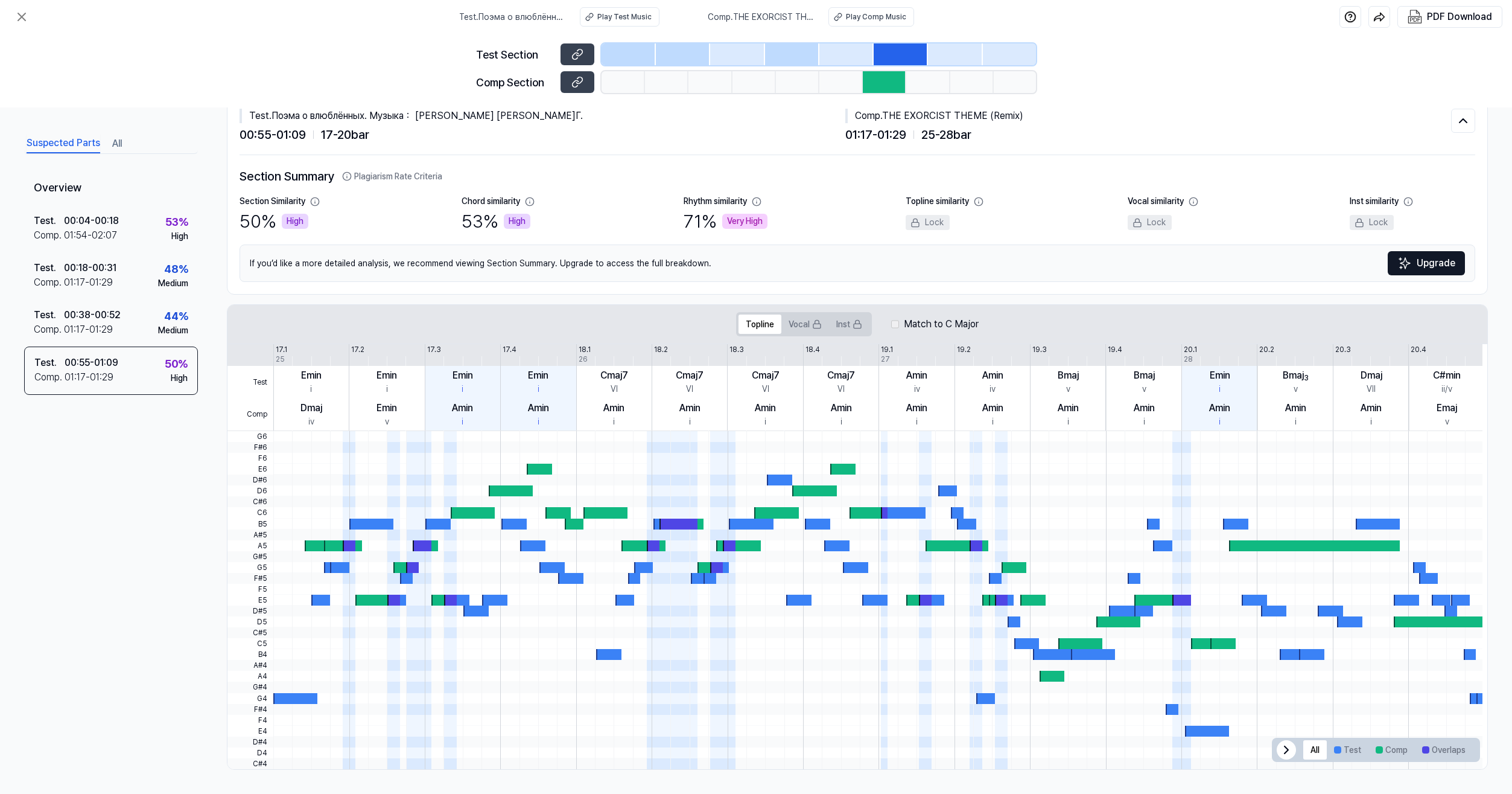
click at [118, 142] on button "All" at bounding box center [117, 144] width 10 height 20
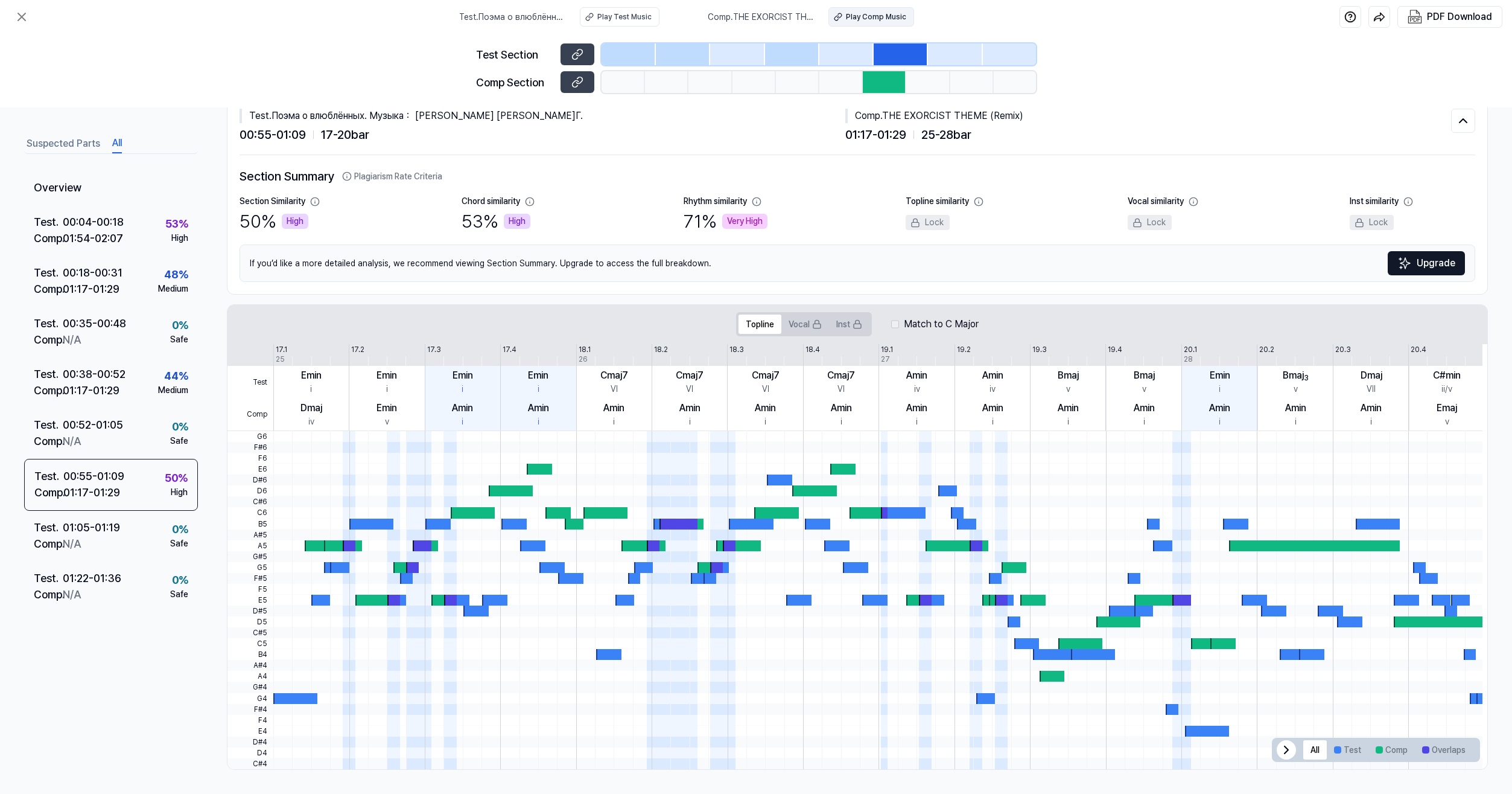
click at [874, 19] on div "Play Comp Music" at bounding box center [876, 16] width 60 height 11
click at [24, 15] on icon at bounding box center [22, 17] width 15 height 15
